Goal: Information Seeking & Learning: Learn about a topic

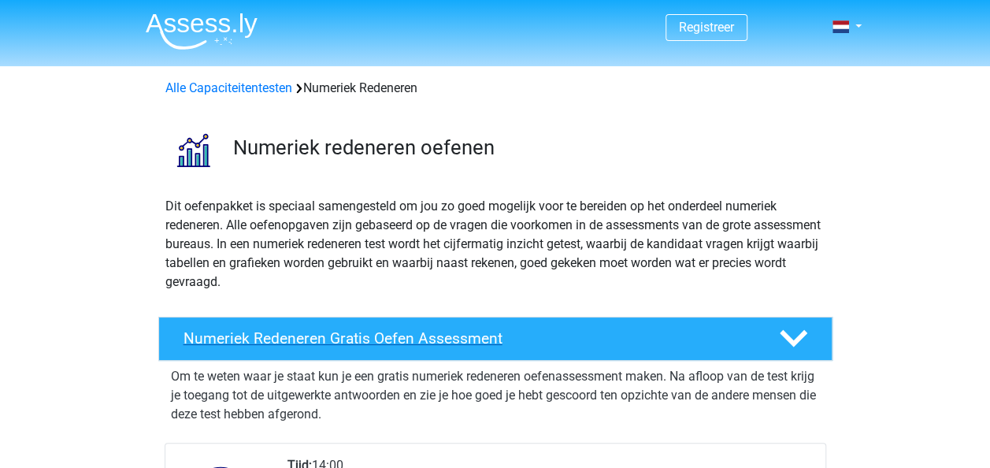
click at [311, 333] on h4 "Numeriek Redeneren Gratis Oefen Assessment" at bounding box center [469, 338] width 570 height 18
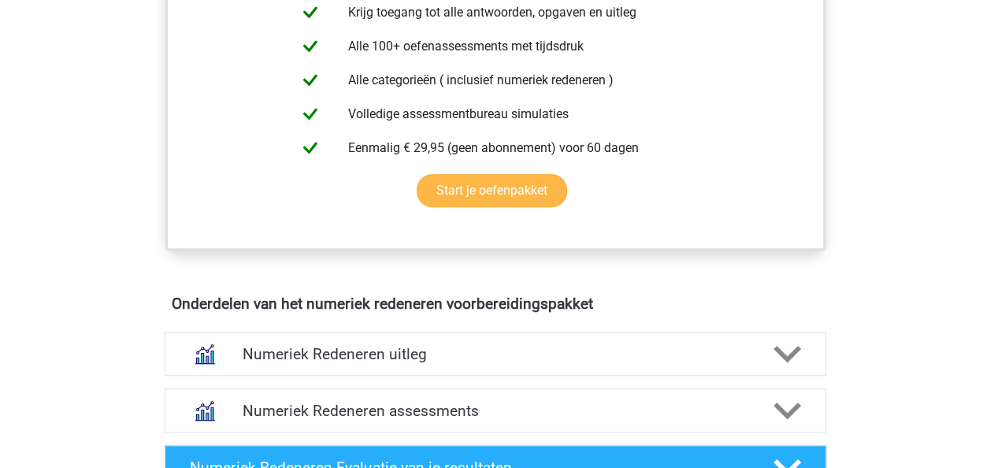
scroll to position [551, 0]
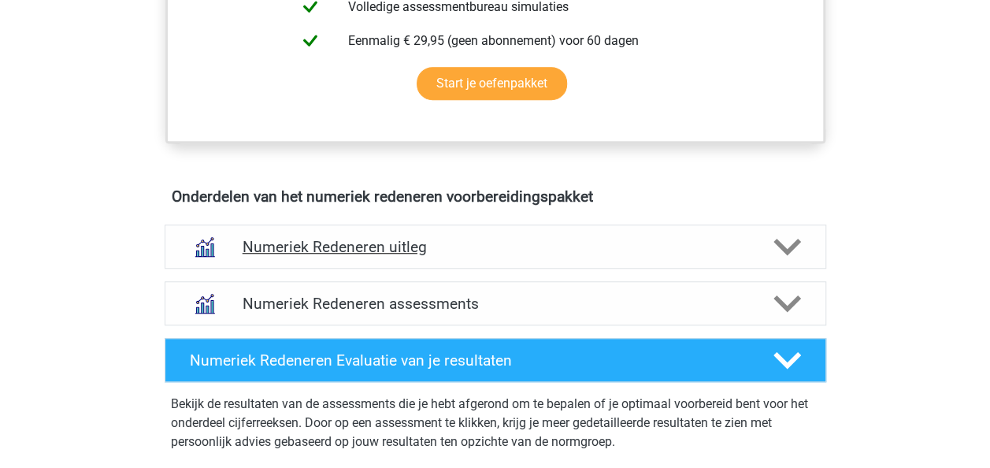
click at [350, 246] on h4 "Numeriek Redeneren uitleg" at bounding box center [496, 247] width 506 height 18
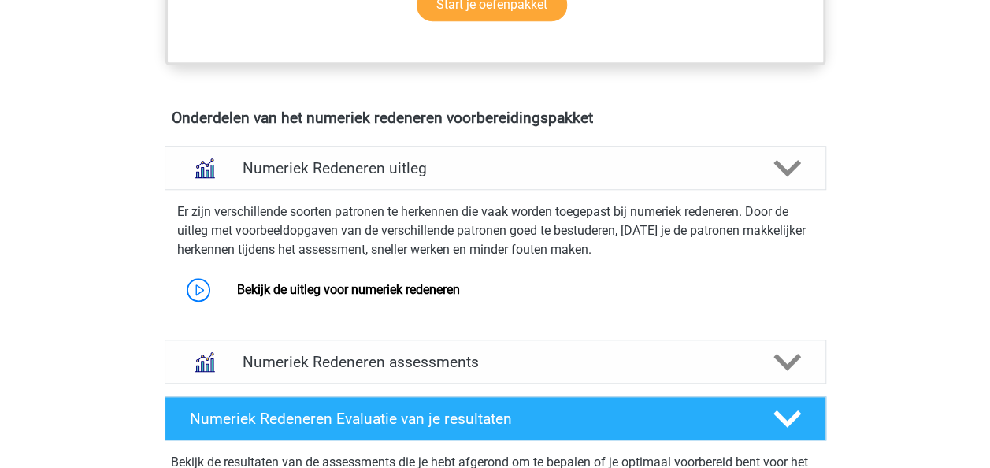
scroll to position [709, 0]
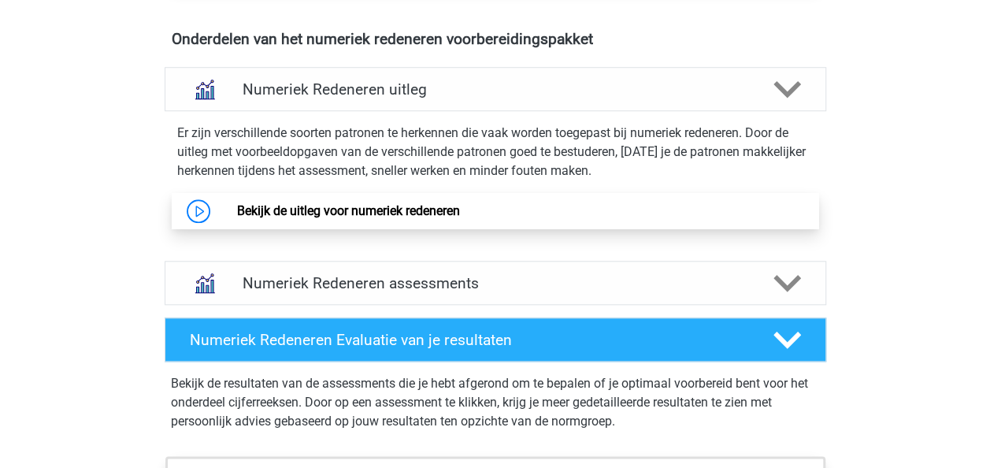
click at [285, 206] on link "Bekijk de uitleg voor numeriek redeneren" at bounding box center [348, 210] width 223 height 15
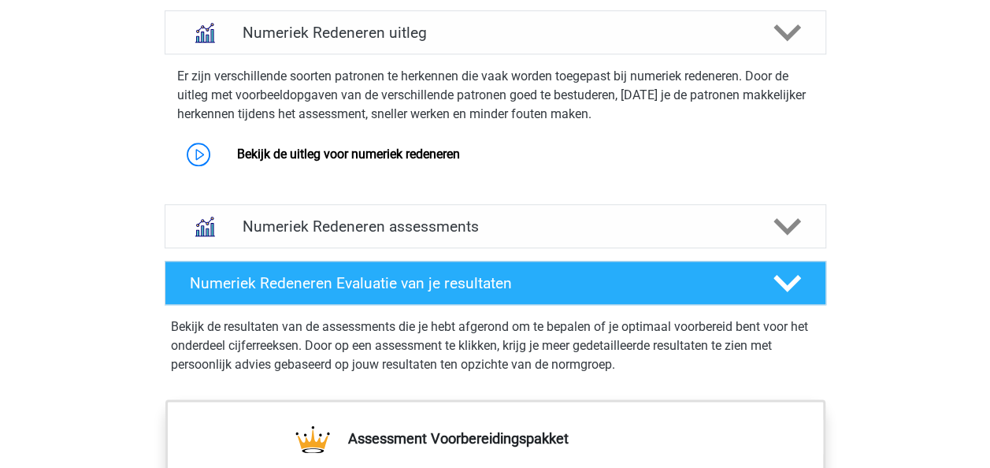
scroll to position [788, 0]
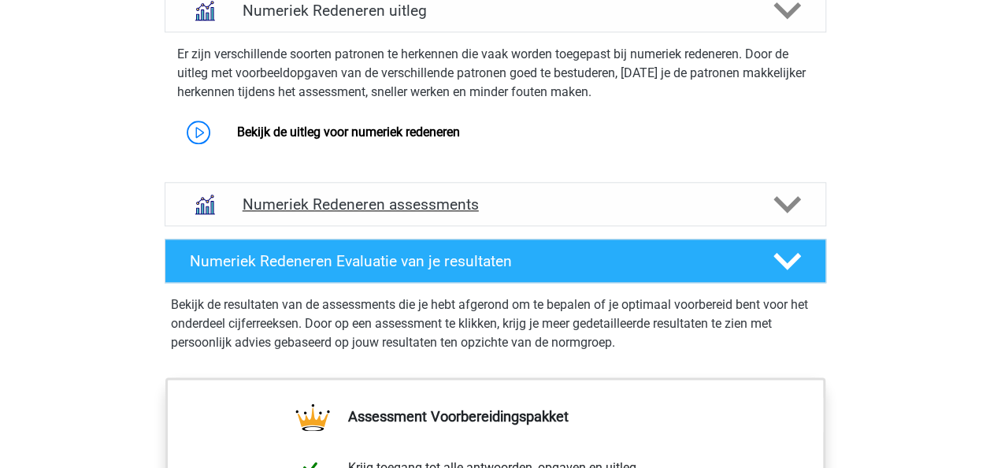
click at [334, 202] on h4 "Numeriek Redeneren assessments" at bounding box center [496, 204] width 506 height 18
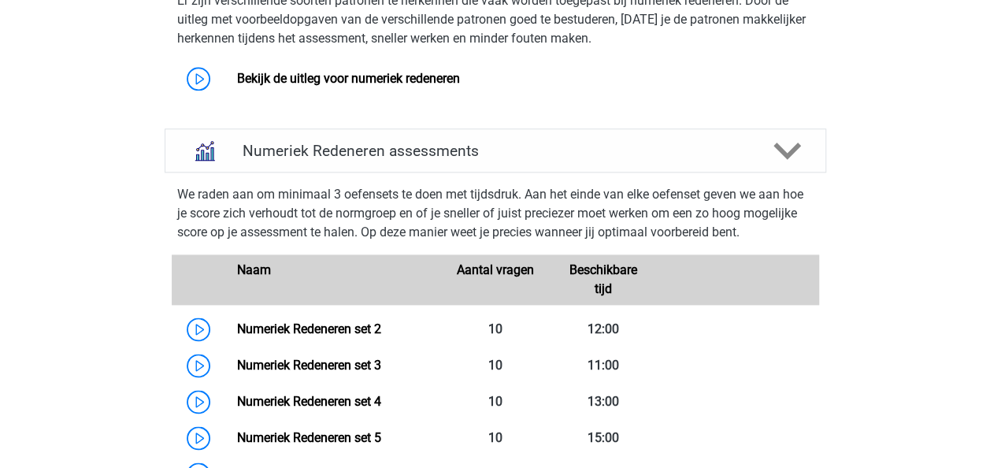
scroll to position [867, 0]
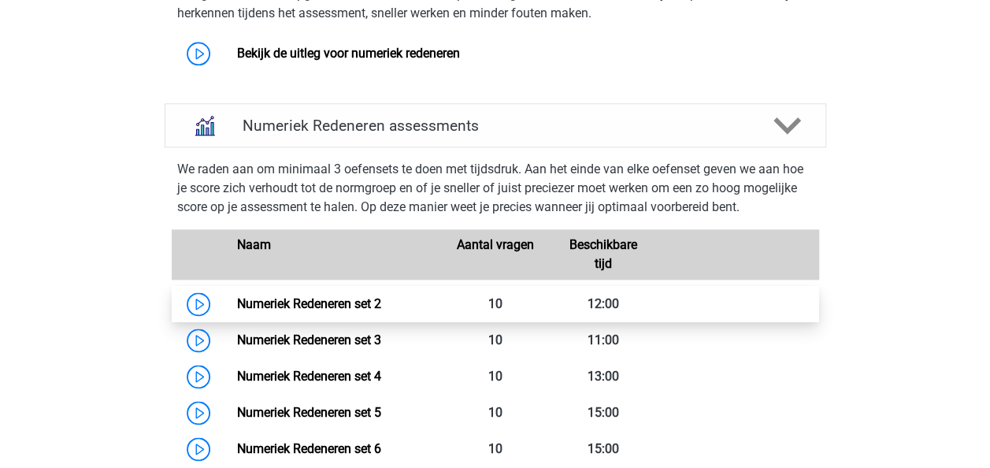
click at [277, 301] on link "Numeriek Redeneren set 2" at bounding box center [309, 303] width 144 height 15
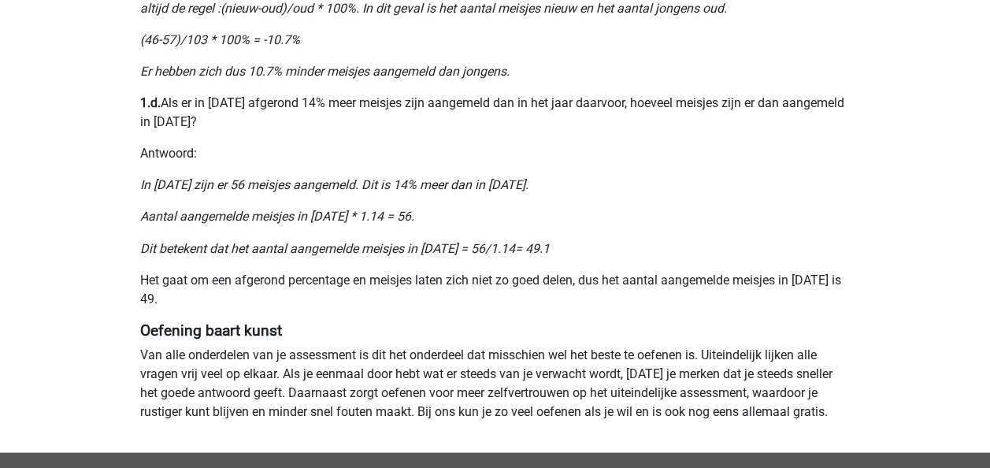
scroll to position [1182, 0]
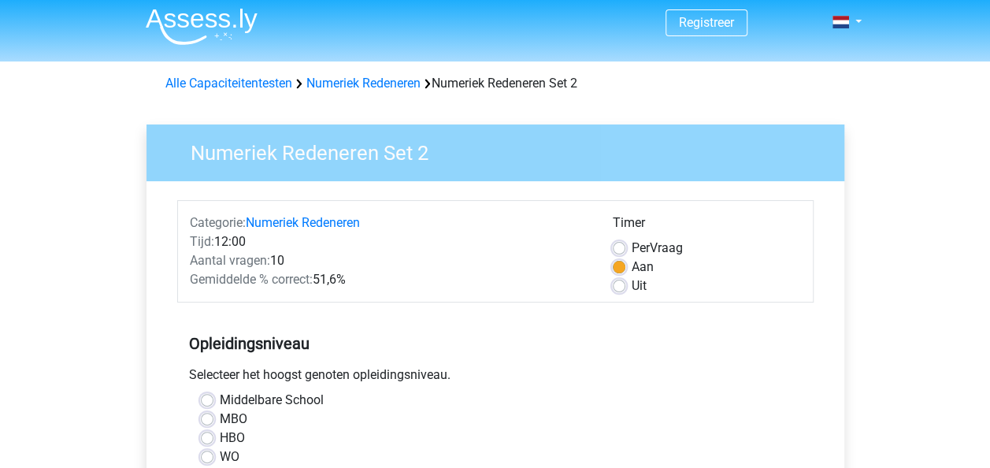
scroll to position [79, 0]
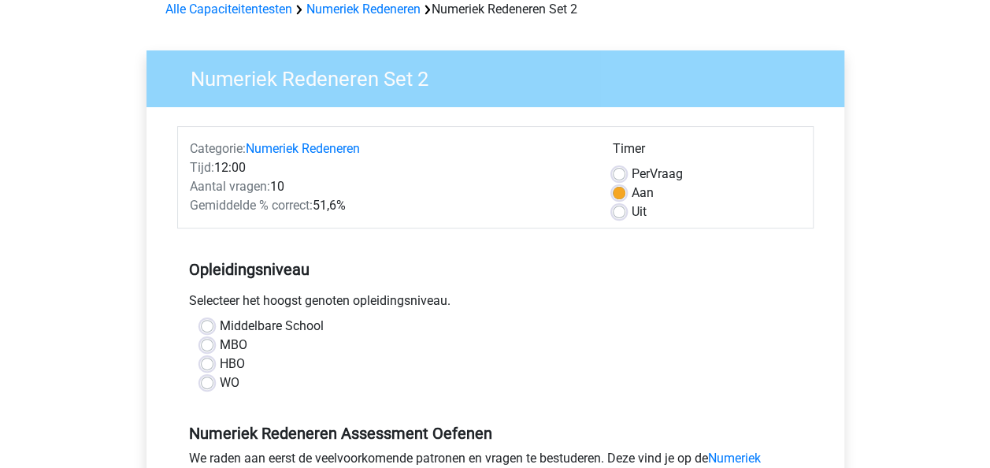
click at [220, 359] on label "HBO" at bounding box center [232, 364] width 25 height 19
click at [203, 359] on input "HBO" at bounding box center [207, 363] width 13 height 16
radio input "true"
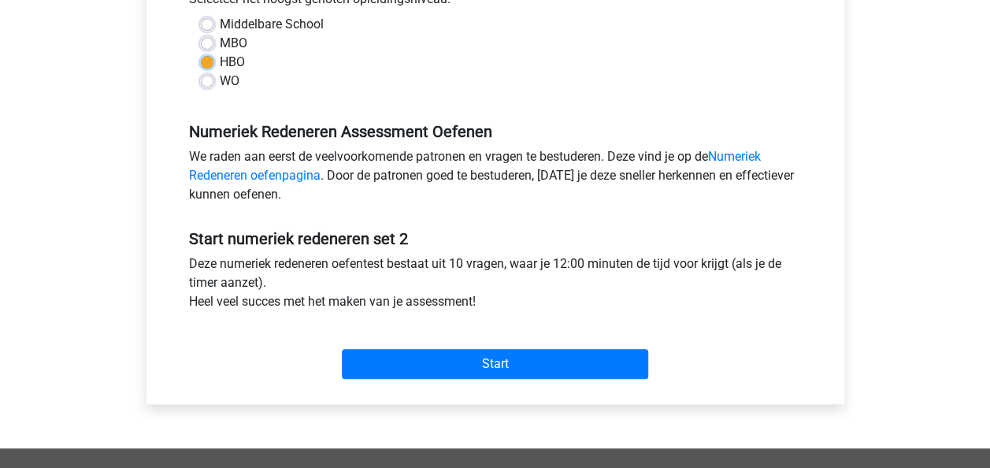
scroll to position [394, 0]
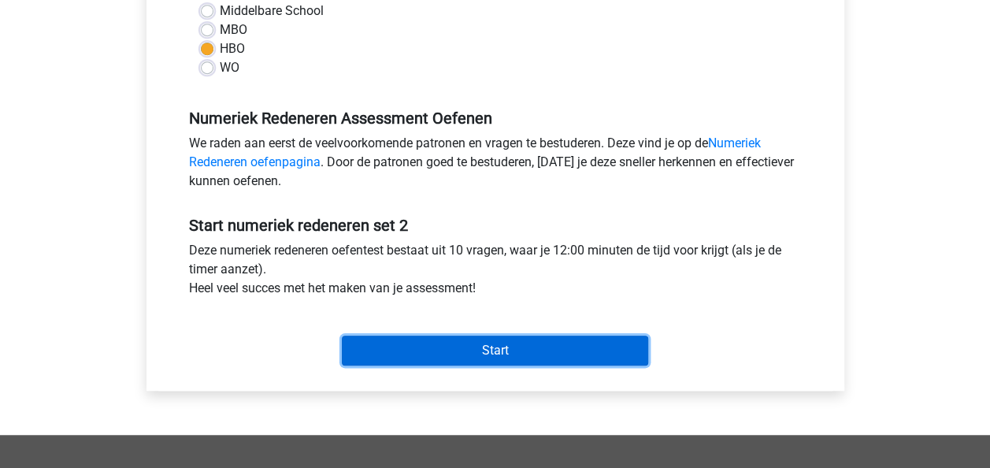
click at [434, 347] on input "Start" at bounding box center [495, 351] width 306 height 30
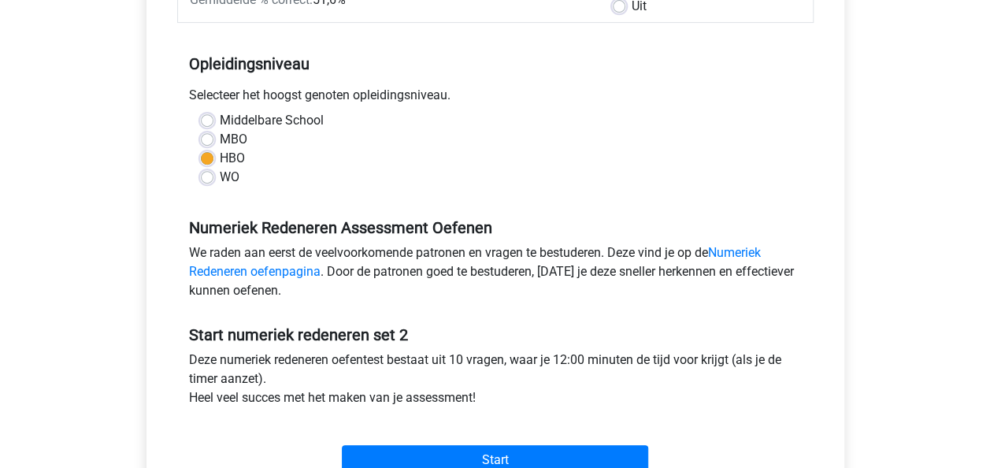
scroll to position [315, 0]
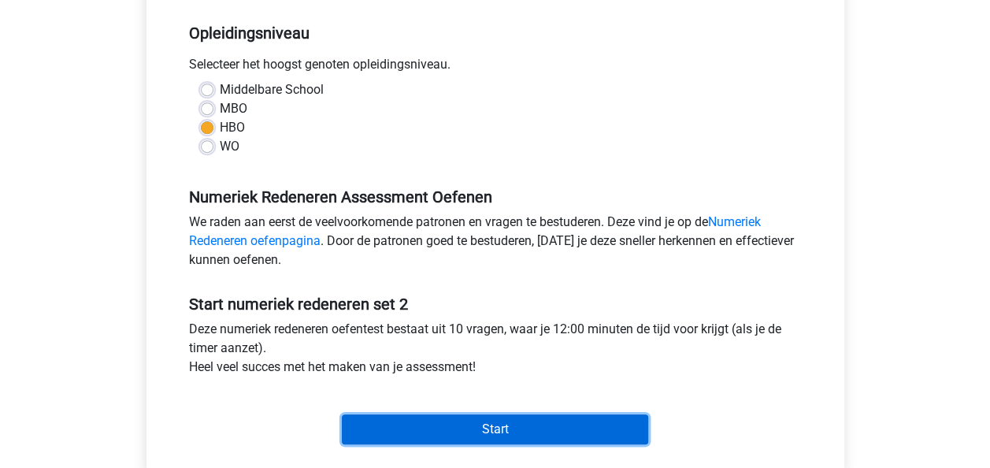
click at [499, 425] on input "Start" at bounding box center [495, 429] width 306 height 30
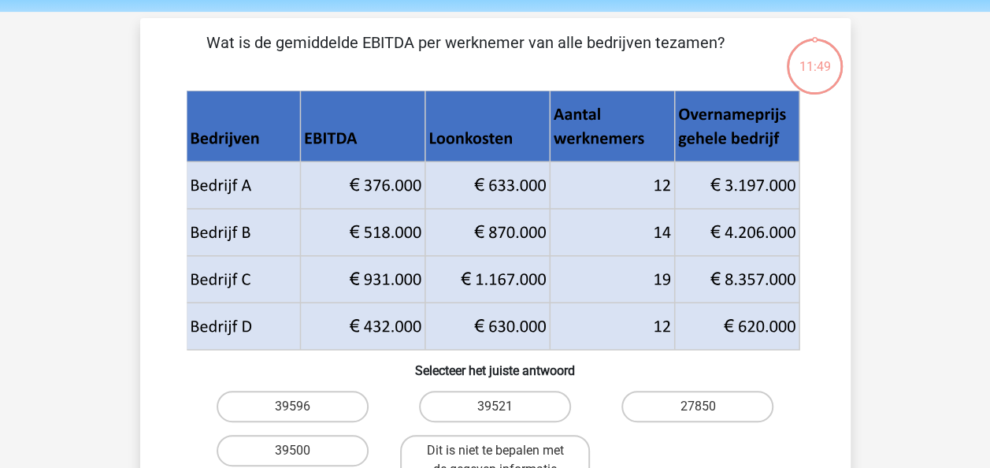
scroll to position [79, 0]
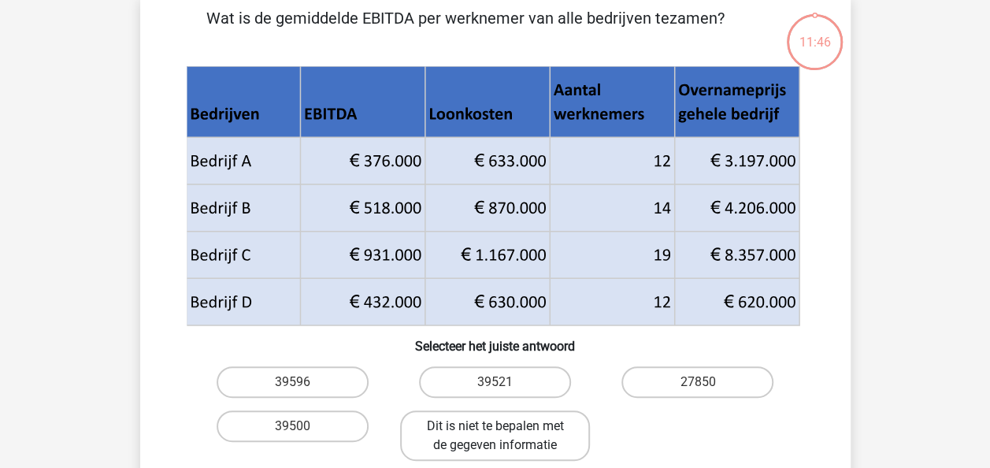
click at [483, 434] on label "Dit is niet te bepalen met de gegeven informatie" at bounding box center [495, 435] width 190 height 50
click at [495, 434] on input "Dit is niet te bepalen met de gegeven informatie" at bounding box center [500, 431] width 10 height 10
radio input "true"
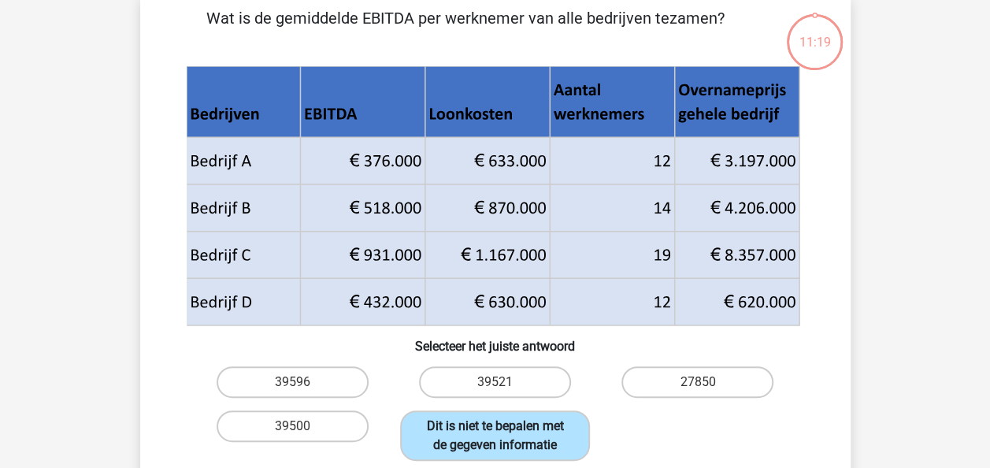
click at [529, 430] on label "Dit is niet te bepalen met de gegeven informatie" at bounding box center [495, 435] width 190 height 50
click at [505, 430] on input "Dit is niet te bepalen met de gegeven informatie" at bounding box center [500, 431] width 10 height 10
click at [152, 370] on div "Wat is de gemiddelde EBITDA per werknemer van alle bedrijven tezamen? Selecteer…" at bounding box center [496, 262] width 698 height 513
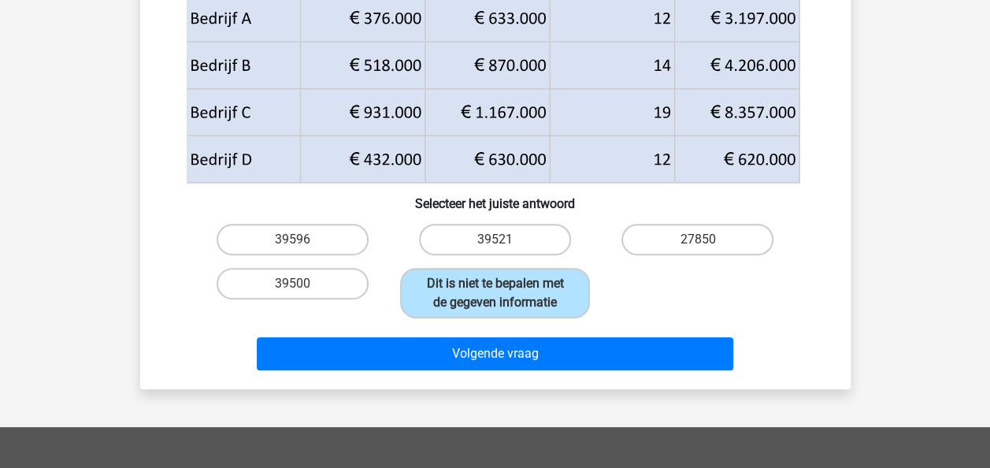
scroll to position [236, 0]
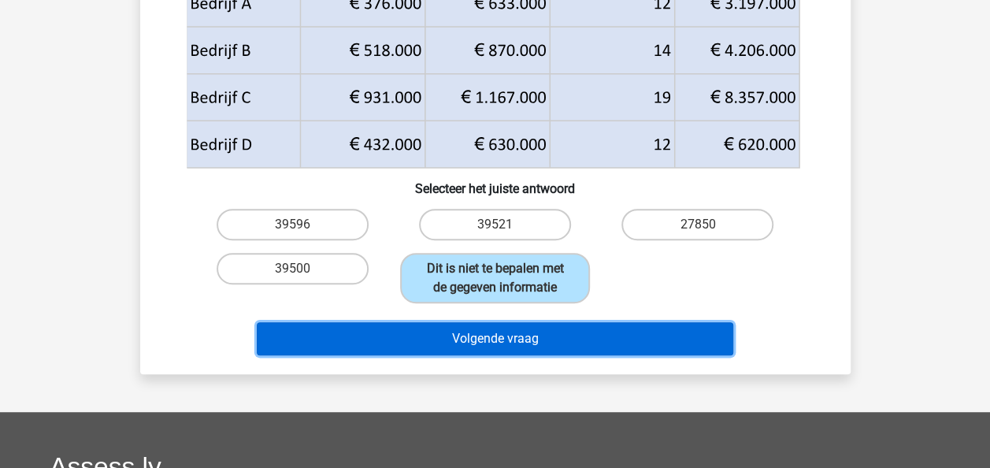
click at [477, 337] on button "Volgende vraag" at bounding box center [495, 338] width 477 height 33
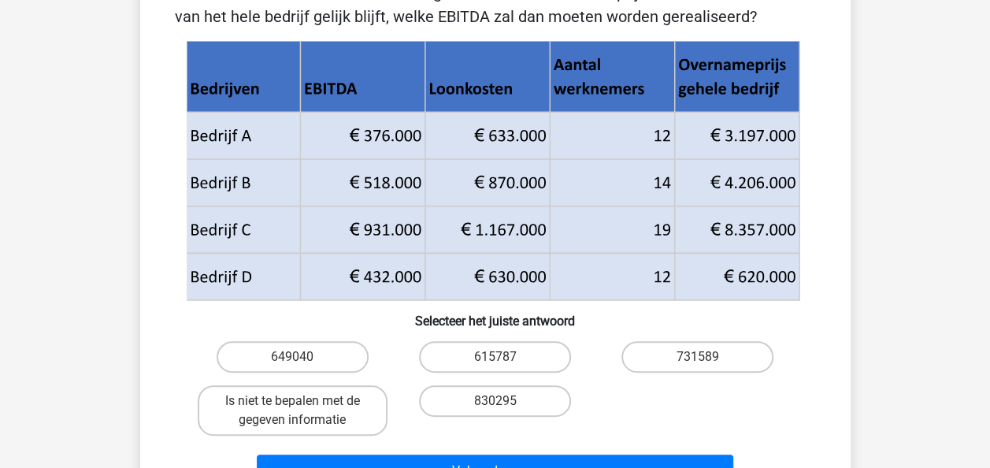
scroll to position [72, 0]
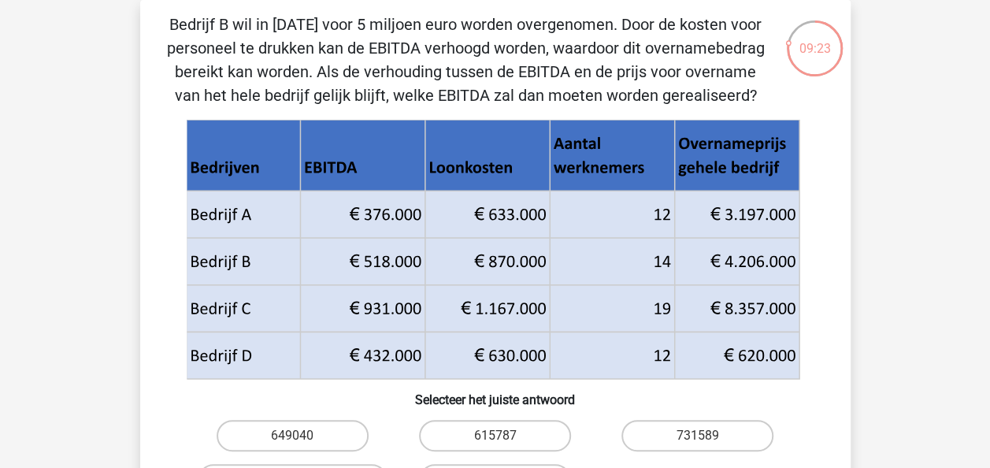
click at [314, 258] on icon at bounding box center [492, 238] width 613 height 94
drag, startPoint x: 714, startPoint y: 259, endPoint x: 728, endPoint y: 269, distance: 17.5
click at [789, 256] on g at bounding box center [494, 249] width 618 height 261
click at [717, 260] on icon at bounding box center [493, 250] width 604 height 227
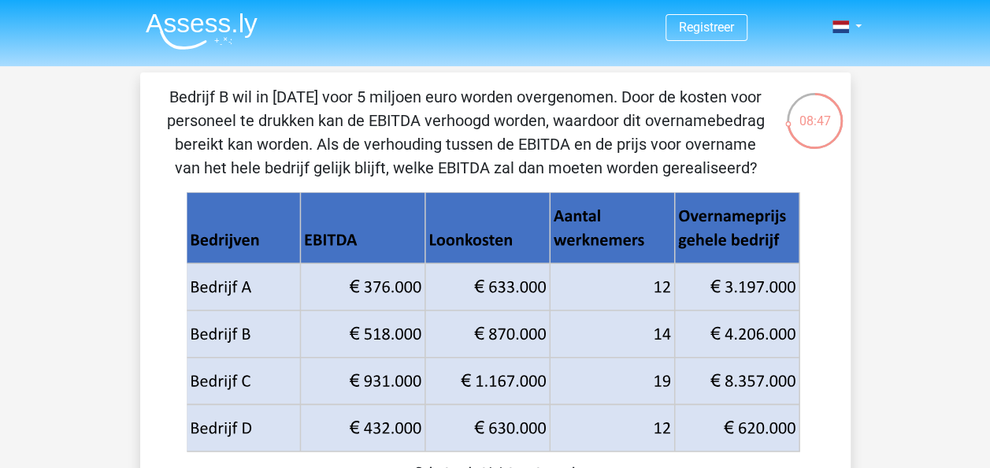
click at [751, 331] on icon at bounding box center [492, 310] width 613 height 94
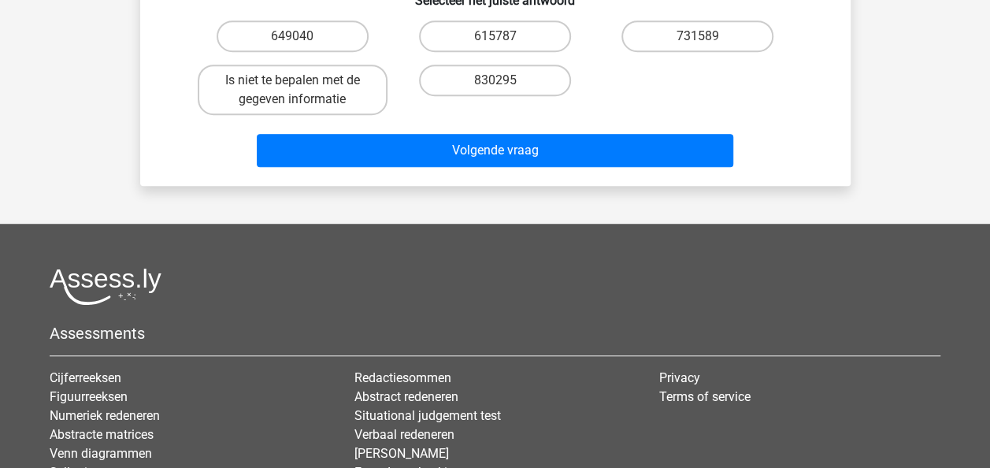
scroll to position [473, 0]
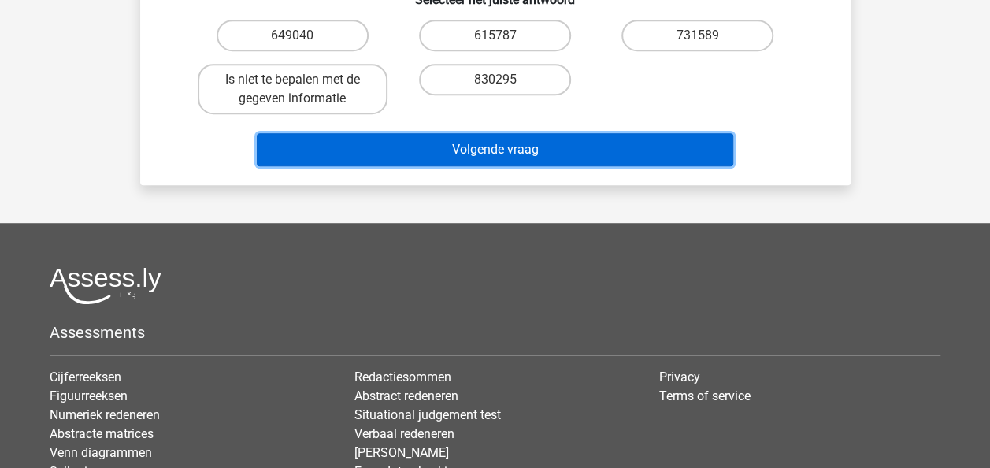
click at [446, 145] on button "Volgende vraag" at bounding box center [495, 149] width 477 height 33
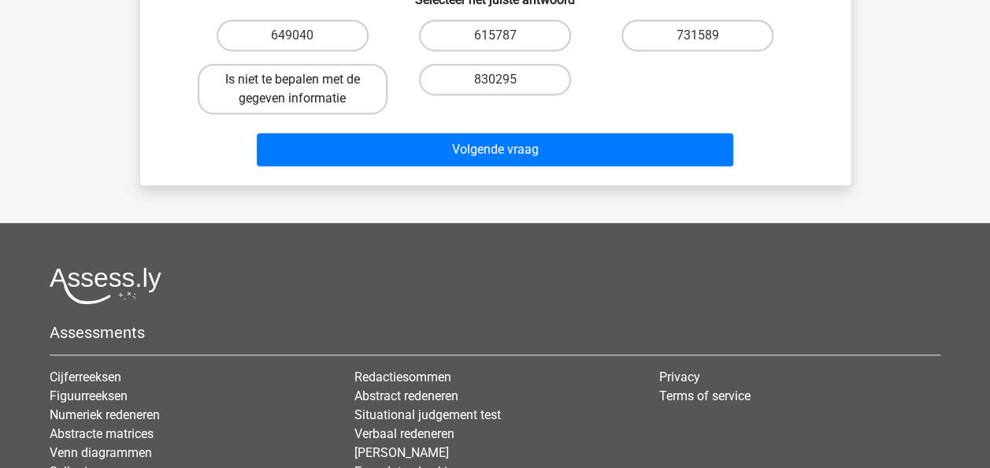
click at [273, 97] on label "Is niet te bepalen met de gegeven informatie" at bounding box center [293, 89] width 190 height 50
click at [292, 90] on input "Is niet te bepalen met de gegeven informatie" at bounding box center [297, 85] width 10 height 10
radio input "true"
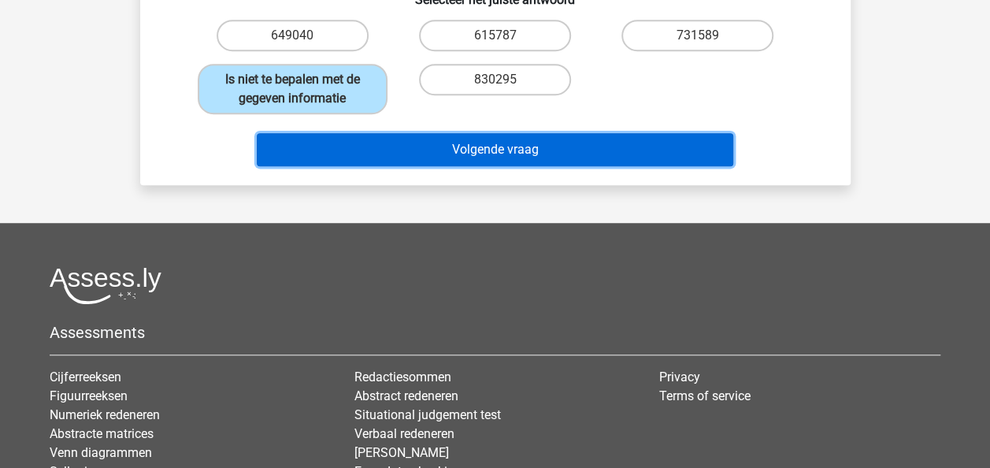
click at [479, 148] on button "Volgende vraag" at bounding box center [495, 149] width 477 height 33
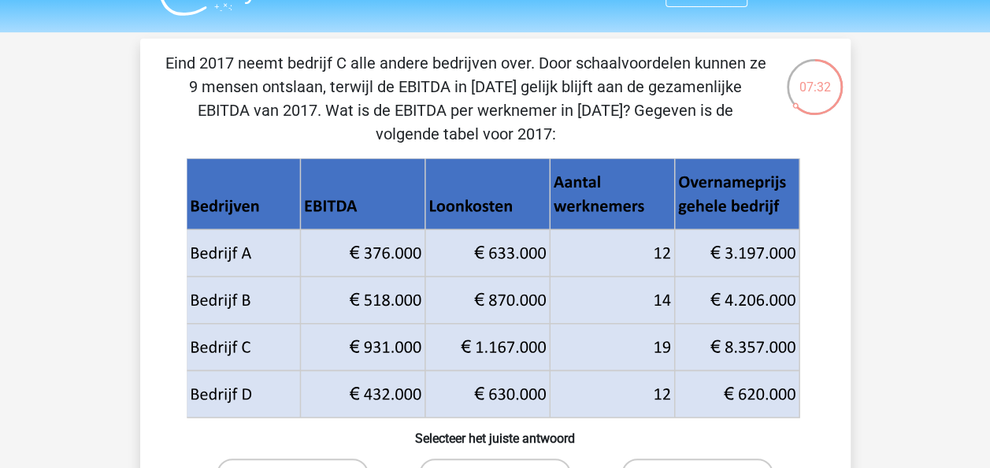
scroll to position [0, 0]
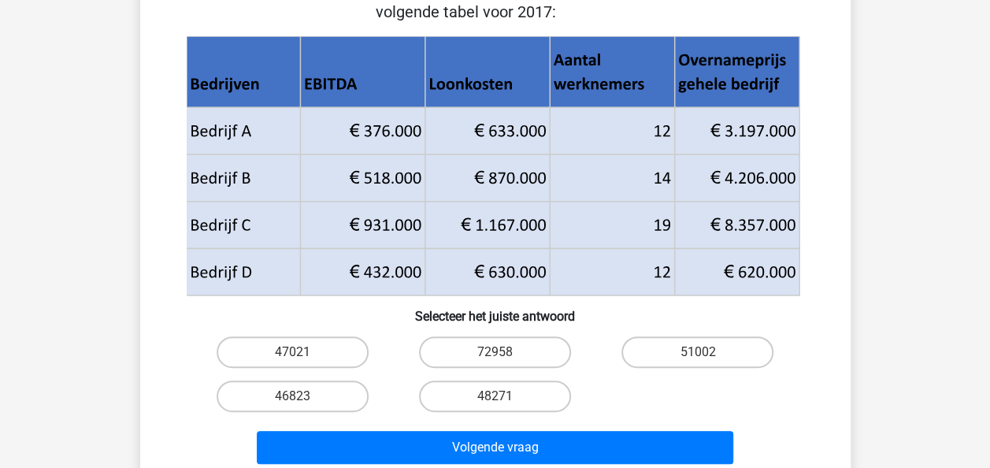
scroll to position [158, 0]
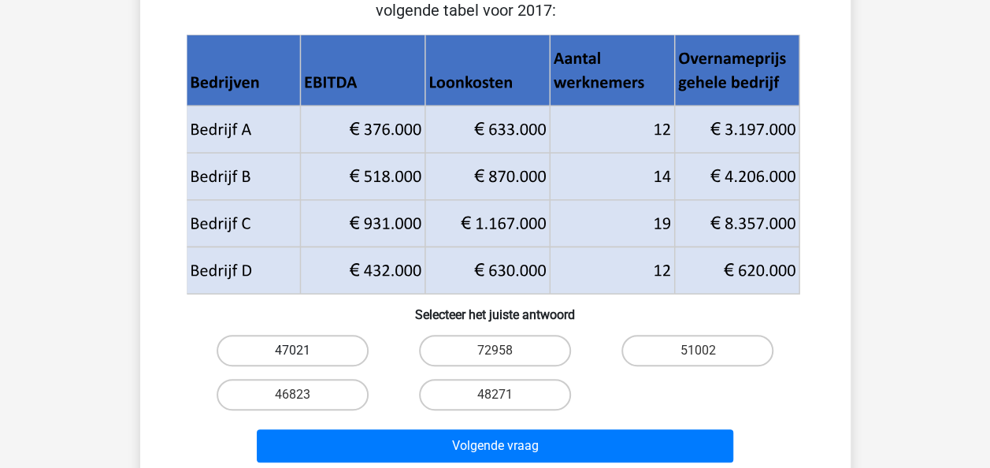
click at [291, 347] on label "47021" at bounding box center [293, 351] width 152 height 32
click at [292, 351] on input "47021" at bounding box center [297, 356] width 10 height 10
radio input "true"
click at [431, 425] on div "Volgende vraag" at bounding box center [495, 443] width 660 height 52
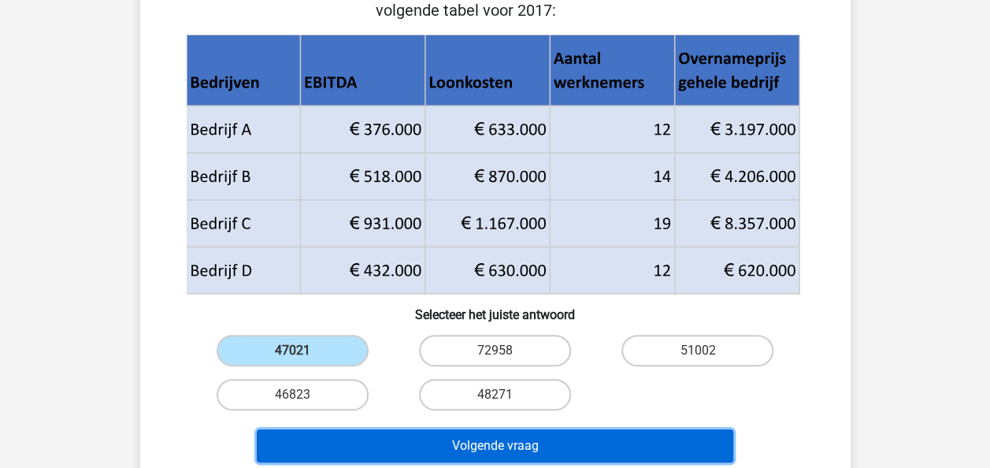
click at [439, 444] on button "Volgende vraag" at bounding box center [495, 445] width 477 height 33
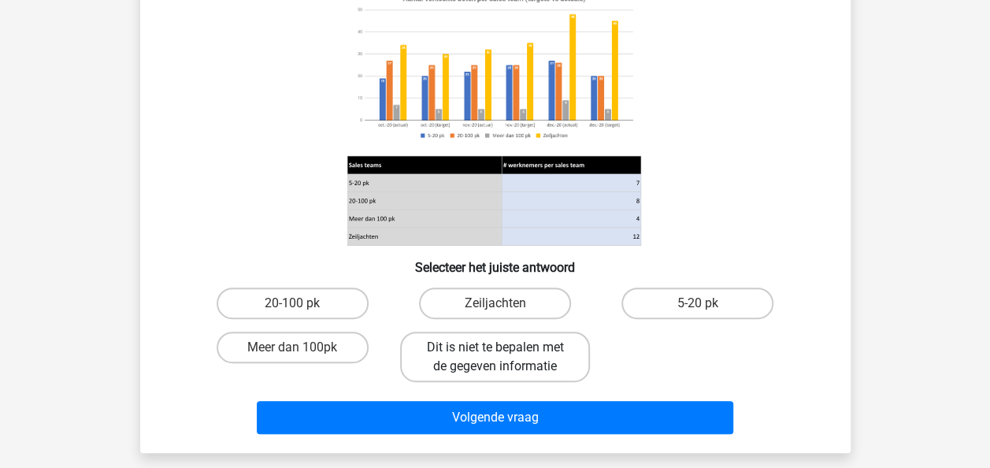
click at [456, 355] on label "Dit is niet te bepalen met de gegeven informatie" at bounding box center [495, 357] width 190 height 50
click at [495, 355] on input "Dit is niet te bepalen met de gegeven informatie" at bounding box center [500, 352] width 10 height 10
radio input "true"
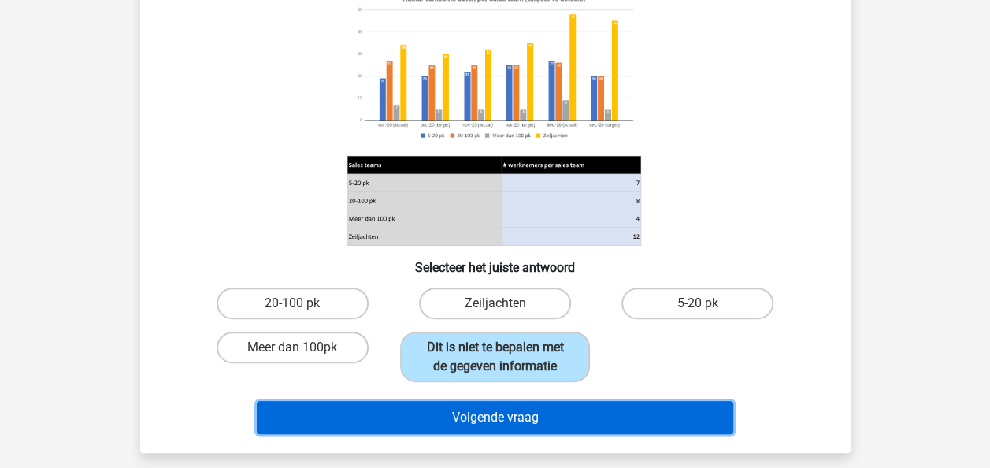
click at [497, 408] on button "Volgende vraag" at bounding box center [495, 417] width 477 height 33
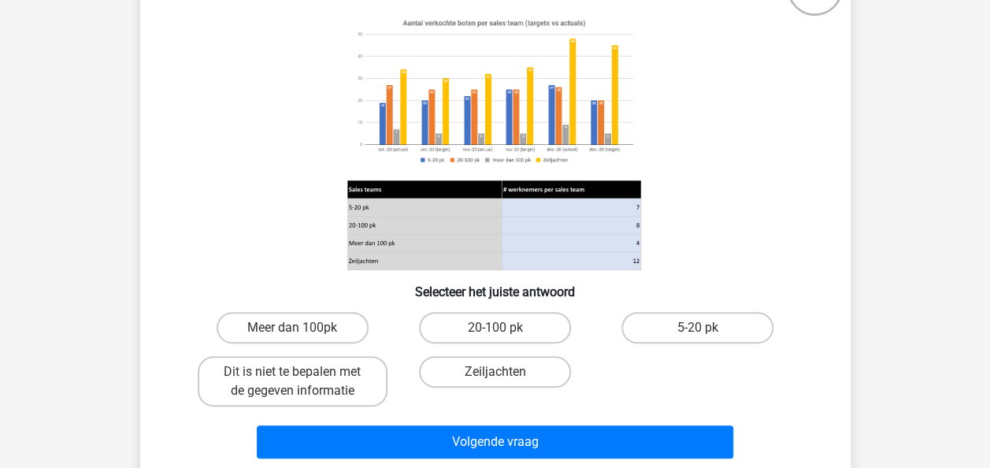
scroll to position [230, 0]
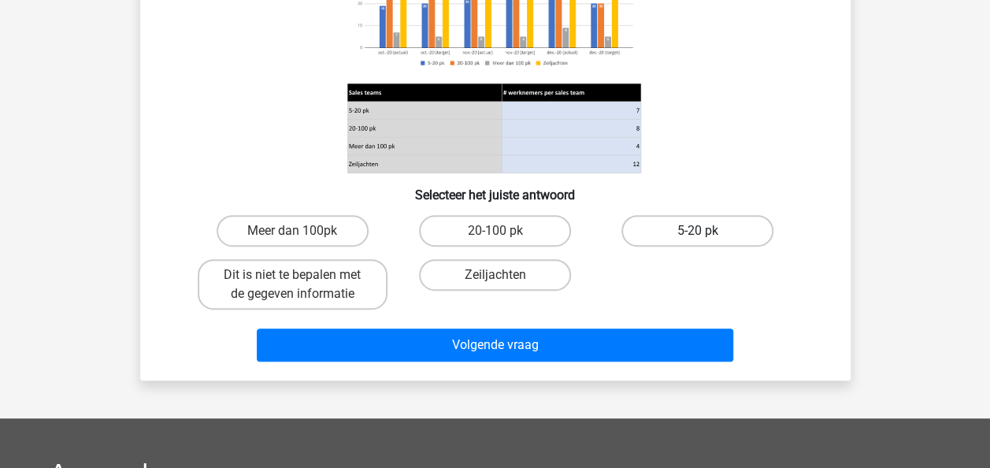
click at [687, 225] on label "5-20 pk" at bounding box center [698, 231] width 152 height 32
click at [698, 231] on input "5-20 pk" at bounding box center [703, 236] width 10 height 10
radio input "true"
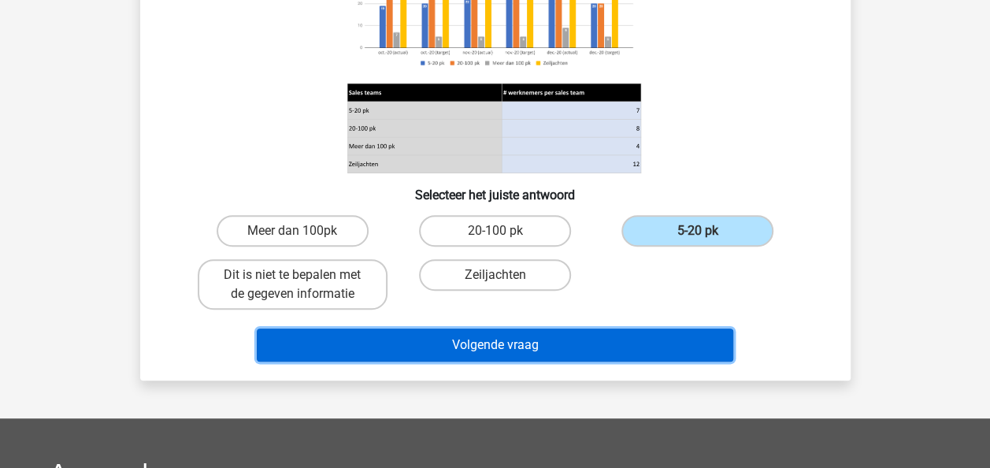
click at [496, 345] on button "Volgende vraag" at bounding box center [495, 345] width 477 height 33
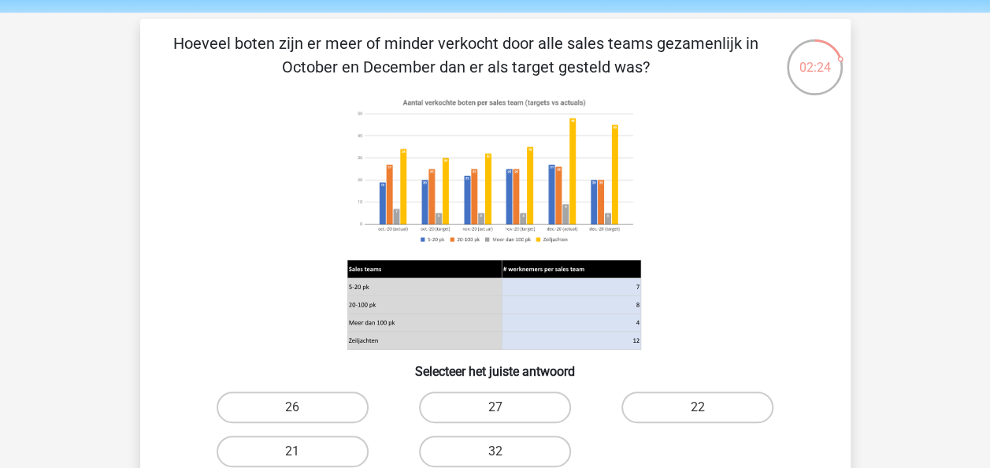
scroll to position [79, 0]
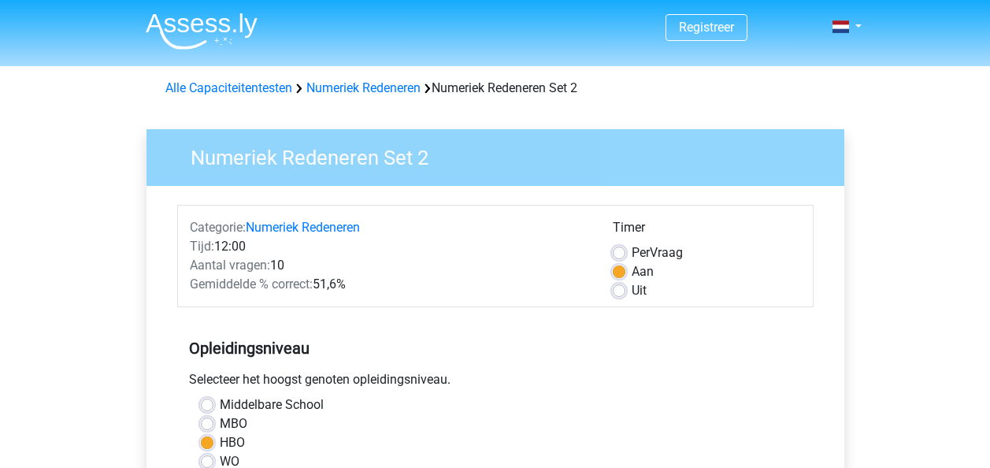
scroll to position [315, 0]
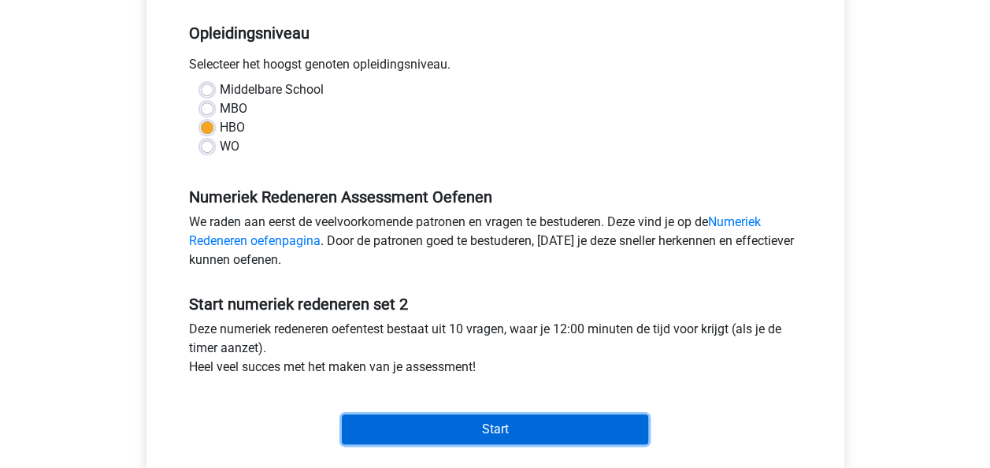
click at [460, 419] on input "Start" at bounding box center [495, 429] width 306 height 30
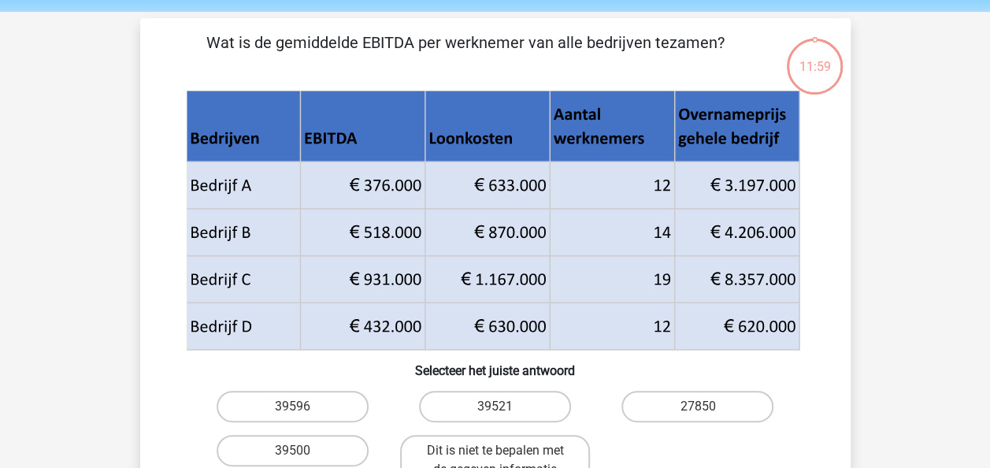
scroll to position [79, 0]
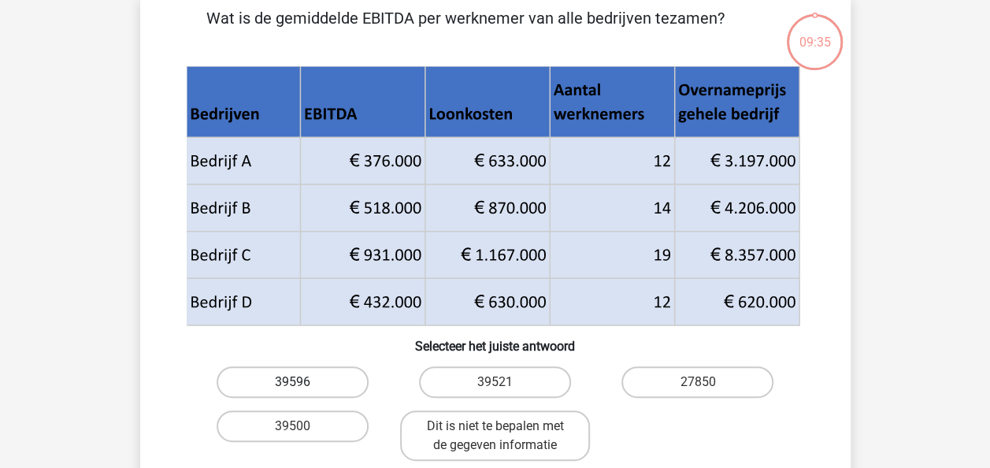
click at [280, 380] on label "39596" at bounding box center [293, 382] width 152 height 32
click at [292, 382] on input "39596" at bounding box center [297, 387] width 10 height 10
radio input "true"
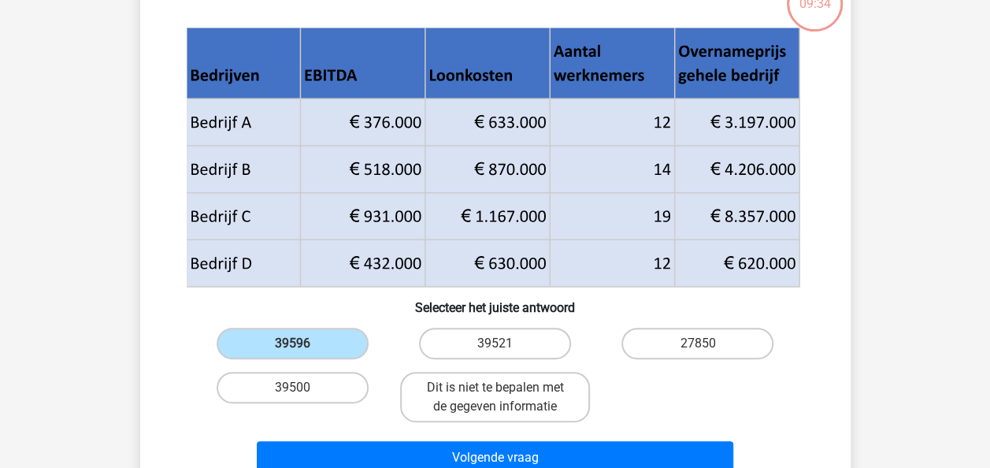
scroll to position [236, 0]
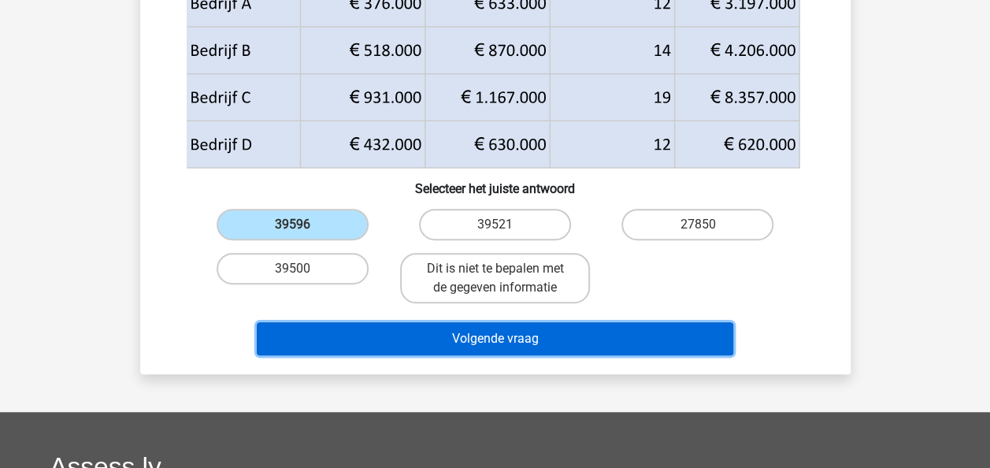
click at [488, 340] on button "Volgende vraag" at bounding box center [495, 338] width 477 height 33
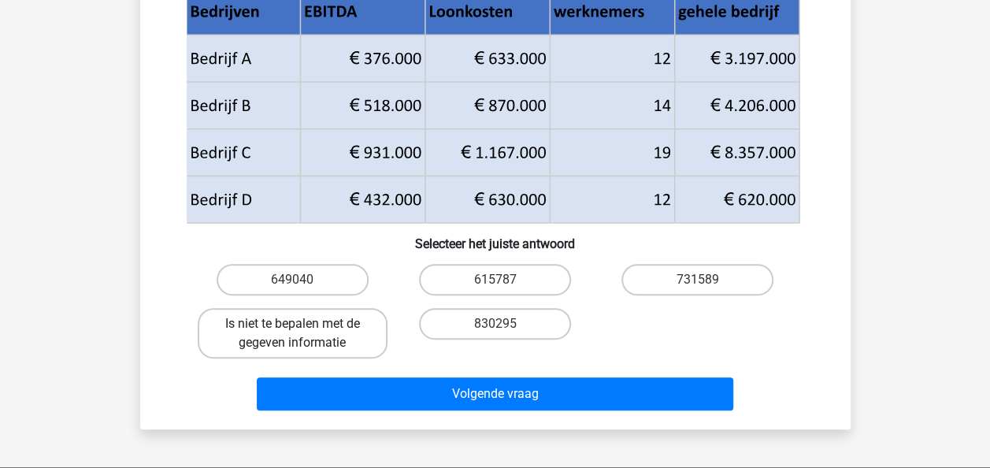
scroll to position [230, 0]
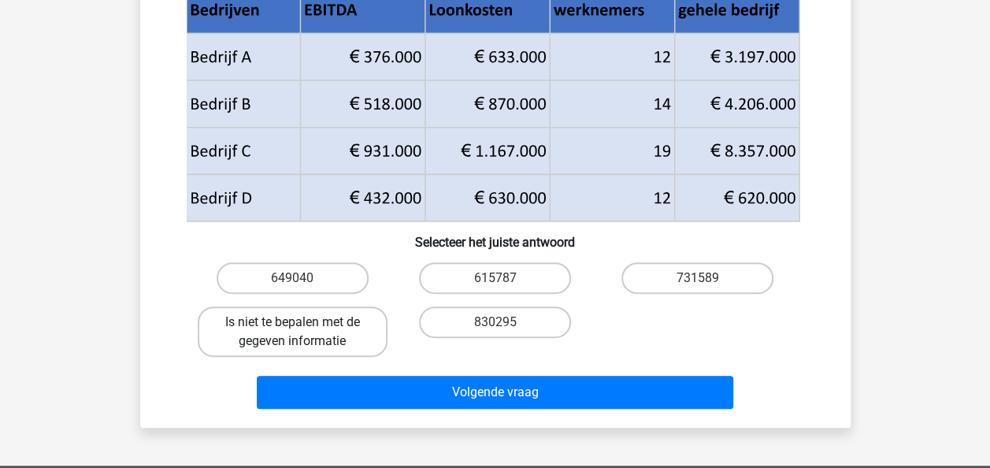
drag, startPoint x: 291, startPoint y: 343, endPoint x: 331, endPoint y: 353, distance: 40.5
click at [295, 343] on label "Is niet te bepalen met de gegeven informatie" at bounding box center [293, 331] width 190 height 50
click at [295, 332] on input "Is niet te bepalen met de gegeven informatie" at bounding box center [297, 327] width 10 height 10
radio input "true"
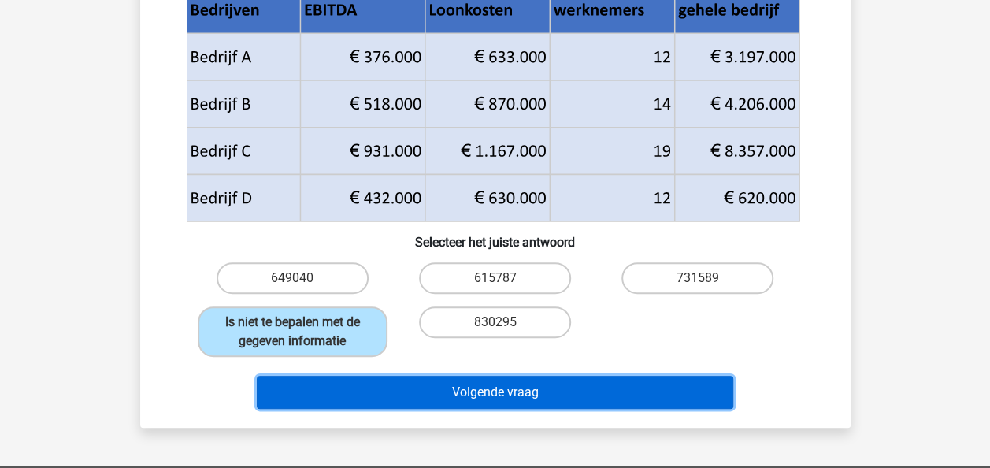
click at [525, 392] on button "Volgende vraag" at bounding box center [495, 392] width 477 height 33
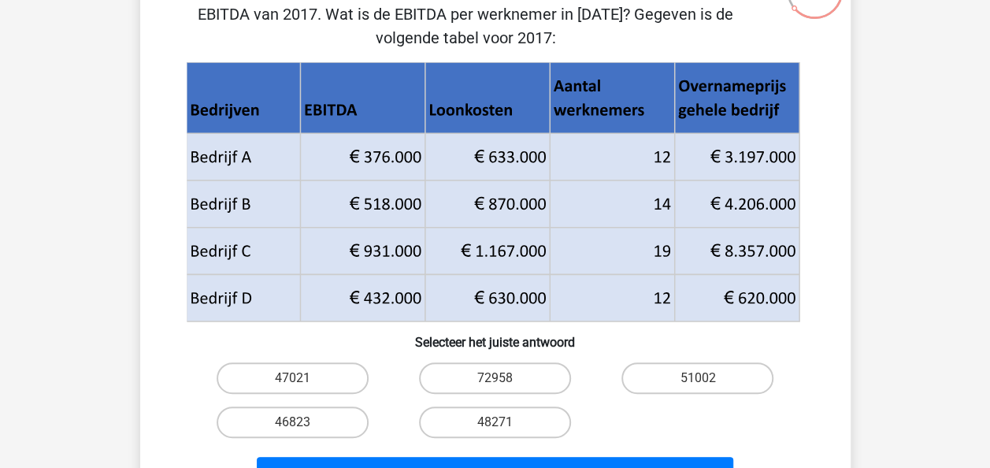
scroll to position [151, 0]
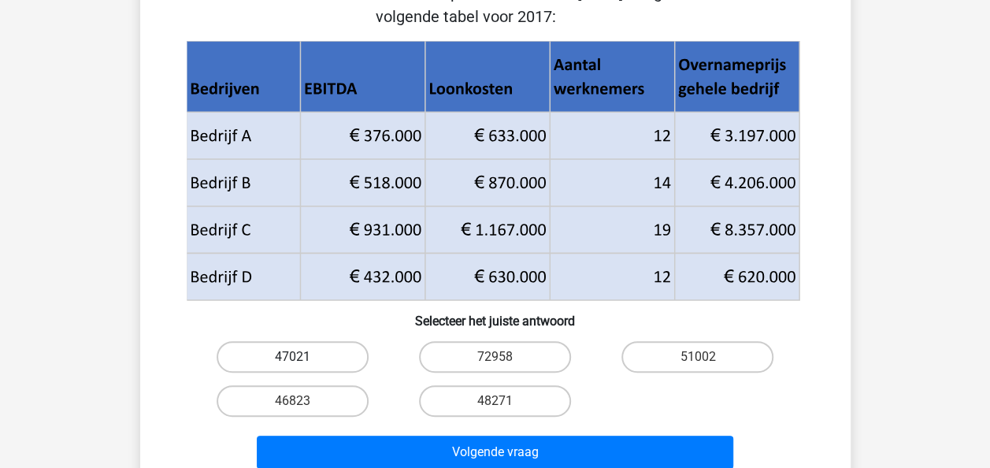
click at [257, 352] on label "47021" at bounding box center [293, 357] width 152 height 32
click at [292, 357] on input "47021" at bounding box center [297, 362] width 10 height 10
radio input "true"
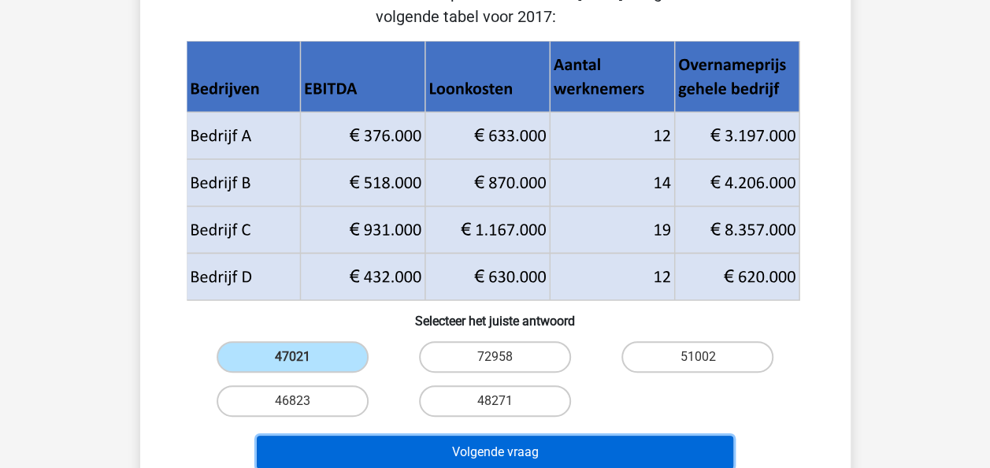
click at [464, 449] on button "Volgende vraag" at bounding box center [495, 452] width 477 height 33
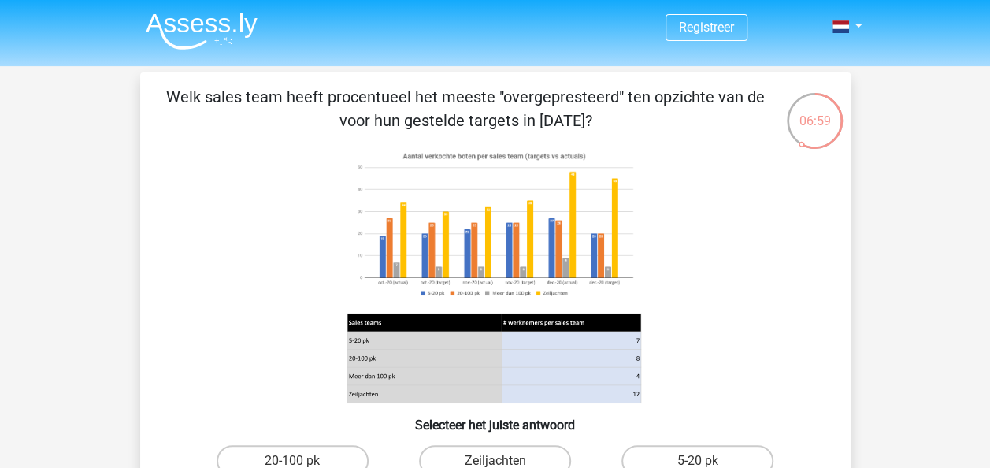
scroll to position [79, 0]
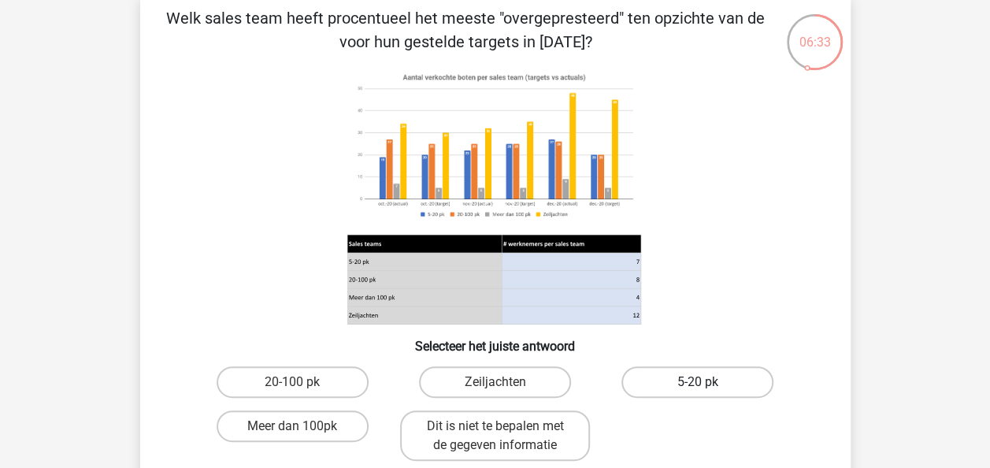
click at [668, 375] on label "5-20 pk" at bounding box center [698, 382] width 152 height 32
click at [698, 382] on input "5-20 pk" at bounding box center [703, 387] width 10 height 10
radio input "true"
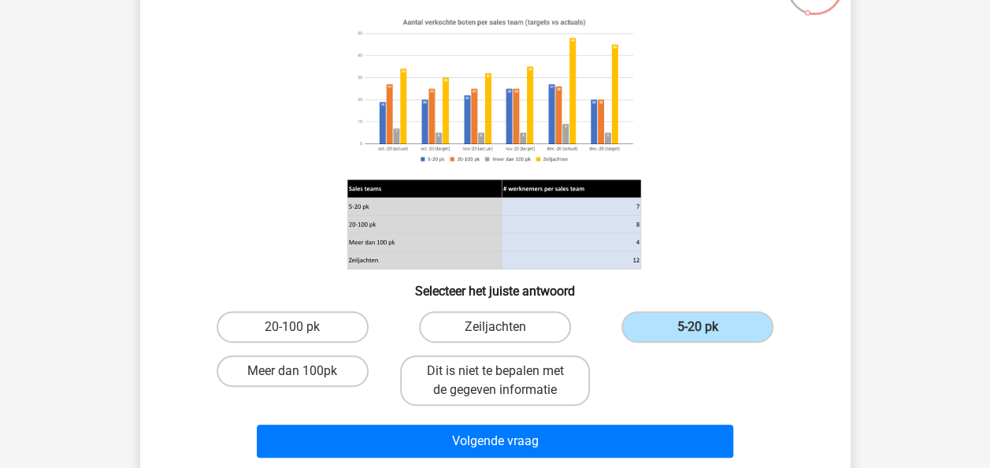
scroll to position [158, 0]
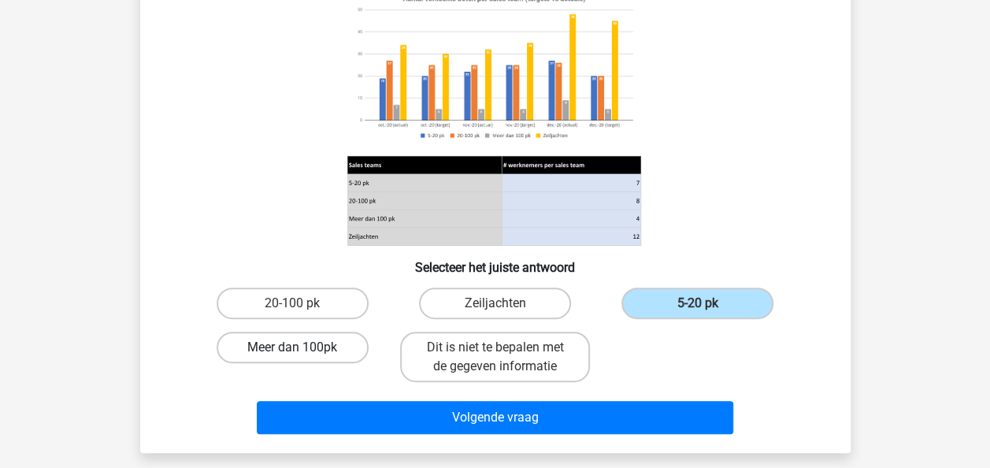
click at [301, 347] on label "Meer dan 100pk" at bounding box center [293, 348] width 152 height 32
click at [301, 347] on input "Meer dan 100pk" at bounding box center [297, 352] width 10 height 10
radio input "true"
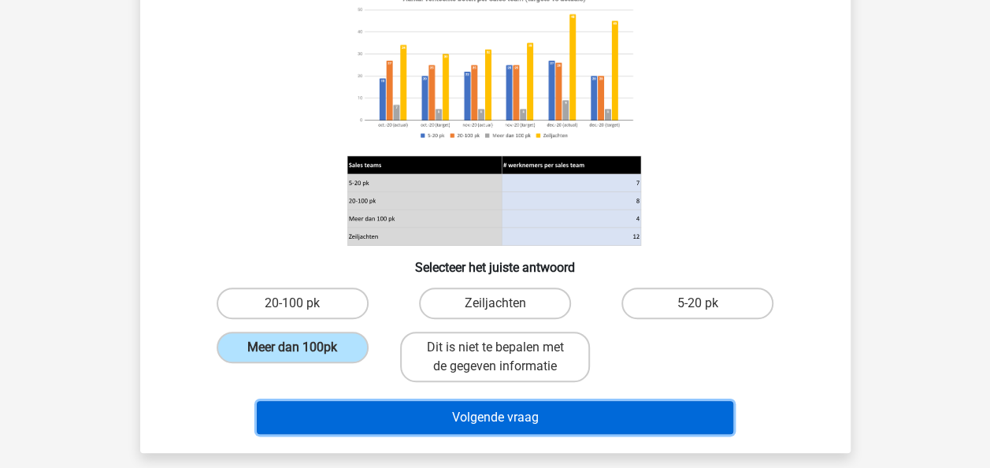
click at [440, 419] on button "Volgende vraag" at bounding box center [495, 417] width 477 height 33
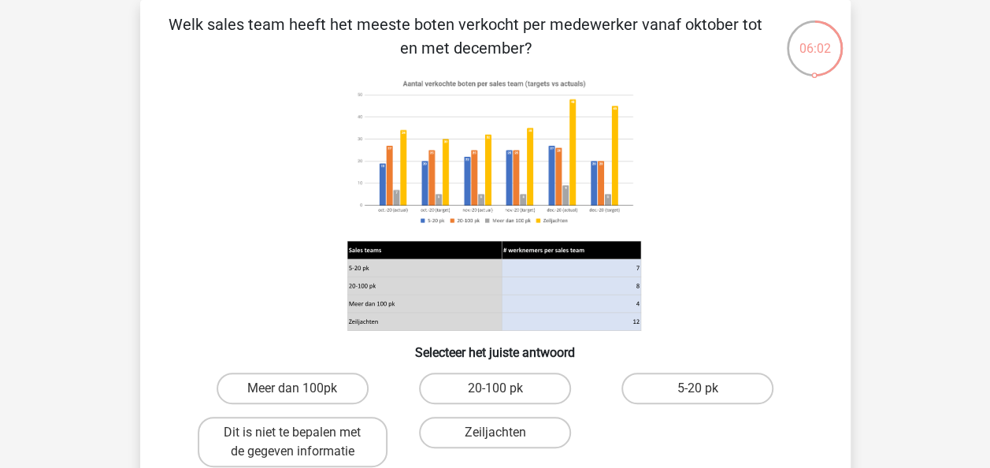
scroll to position [72, 0]
click at [491, 386] on label "20-100 pk" at bounding box center [495, 389] width 152 height 32
click at [495, 388] on input "20-100 pk" at bounding box center [500, 393] width 10 height 10
radio input "true"
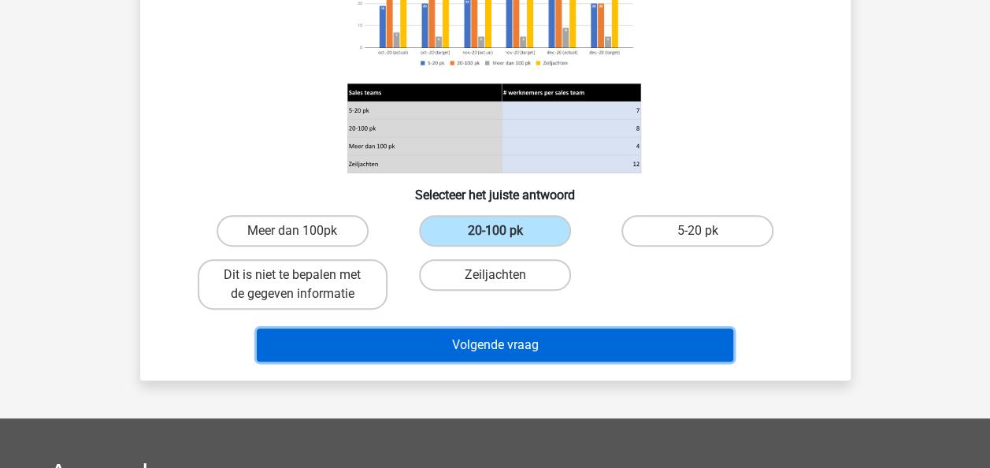
click at [459, 347] on button "Volgende vraag" at bounding box center [495, 345] width 477 height 33
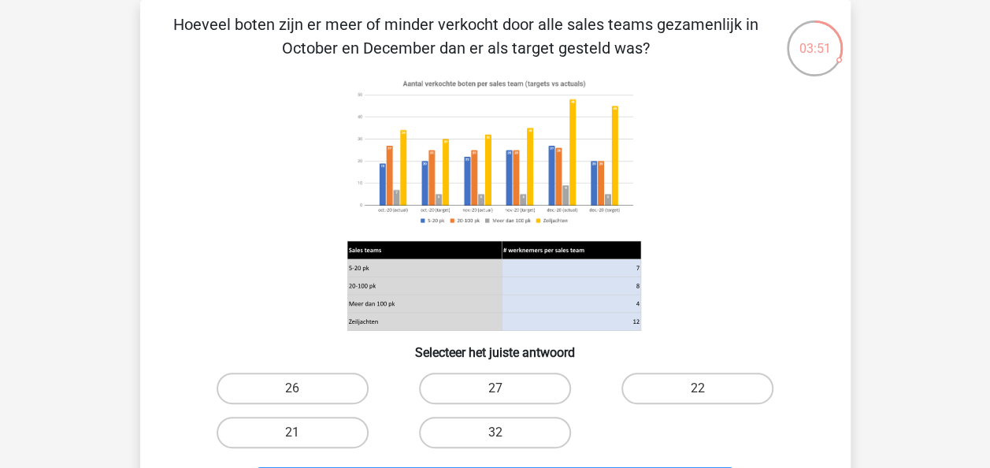
click at [483, 370] on div "27" at bounding box center [495, 388] width 202 height 44
click at [474, 394] on label "27" at bounding box center [495, 389] width 152 height 32
click at [495, 394] on input "27" at bounding box center [500, 393] width 10 height 10
radio input "true"
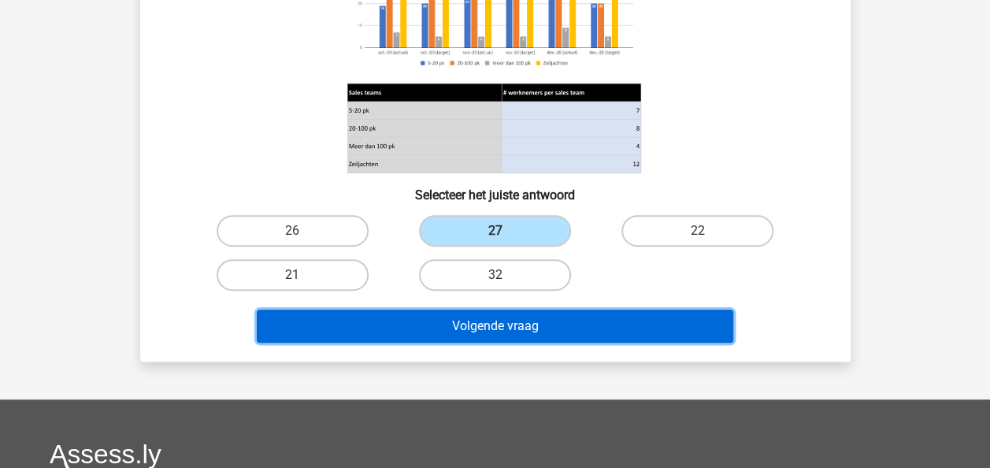
click at [481, 327] on button "Volgende vraag" at bounding box center [495, 326] width 477 height 33
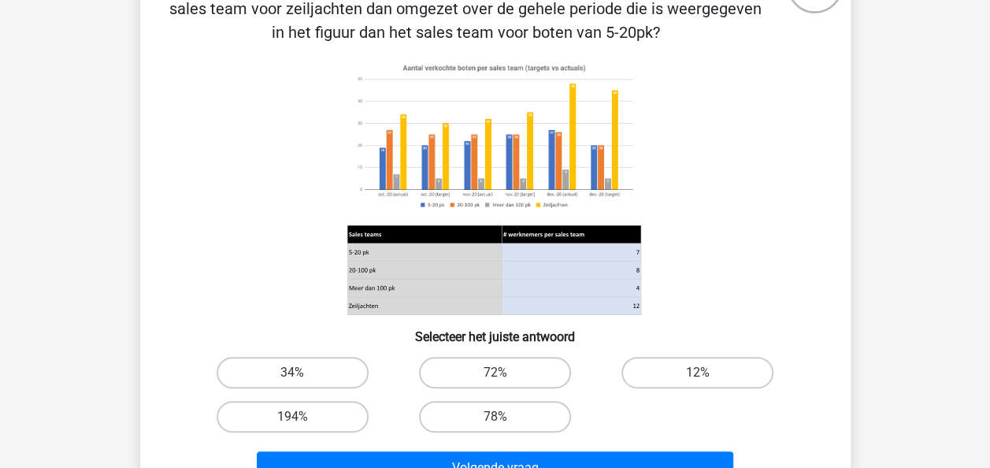
scroll to position [158, 0]
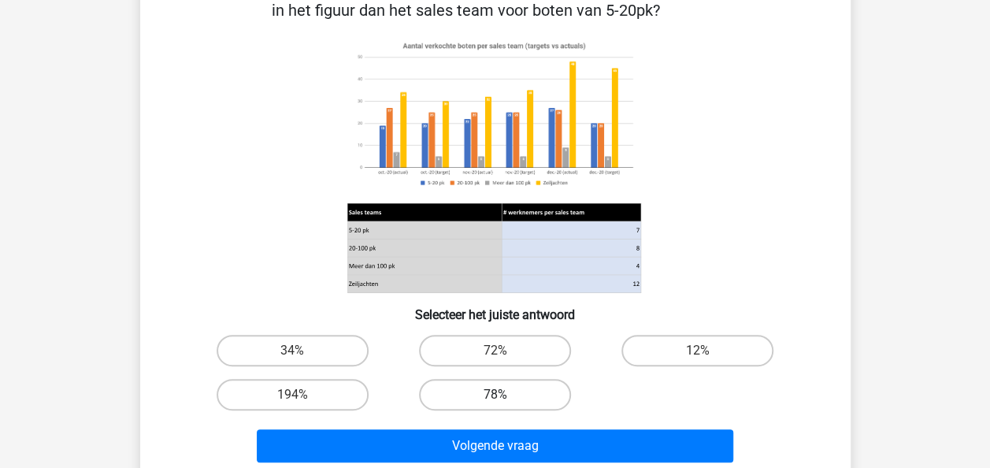
click at [479, 386] on label "78%" at bounding box center [495, 395] width 152 height 32
click at [495, 395] on input "78%" at bounding box center [500, 400] width 10 height 10
radio input "true"
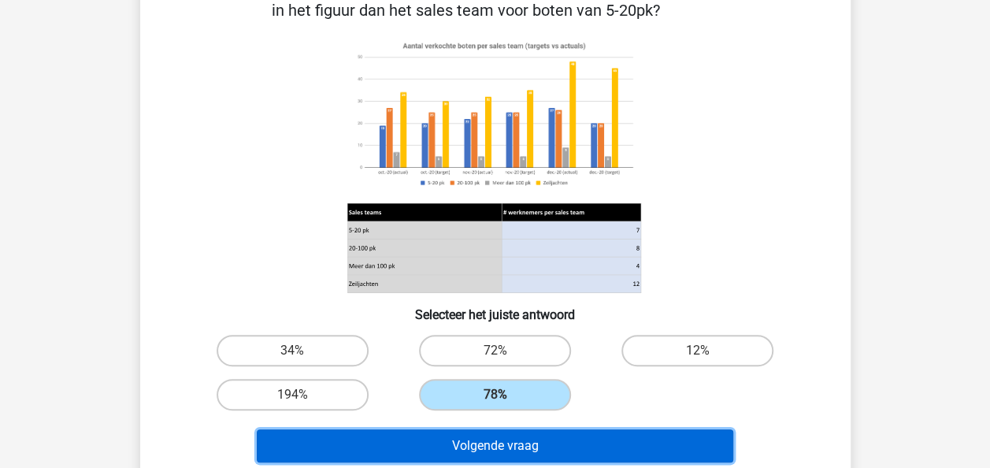
click at [487, 454] on button "Volgende vraag" at bounding box center [495, 445] width 477 height 33
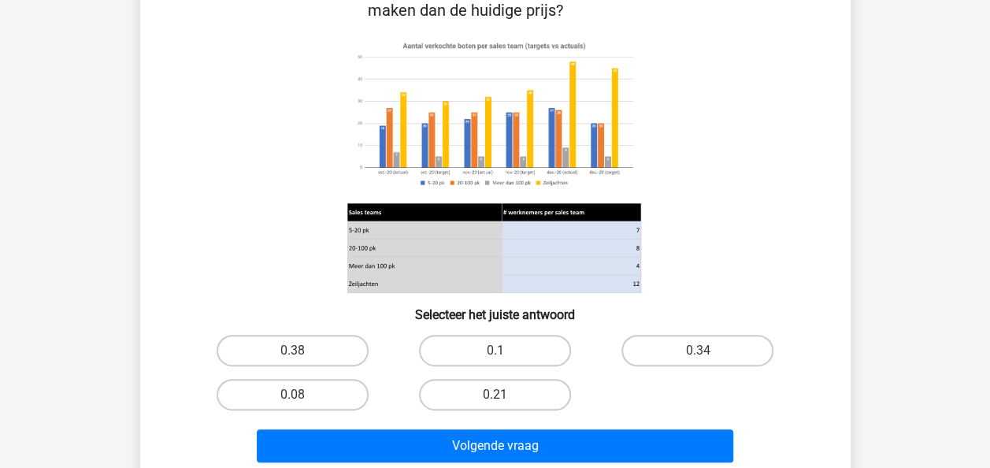
scroll to position [230, 0]
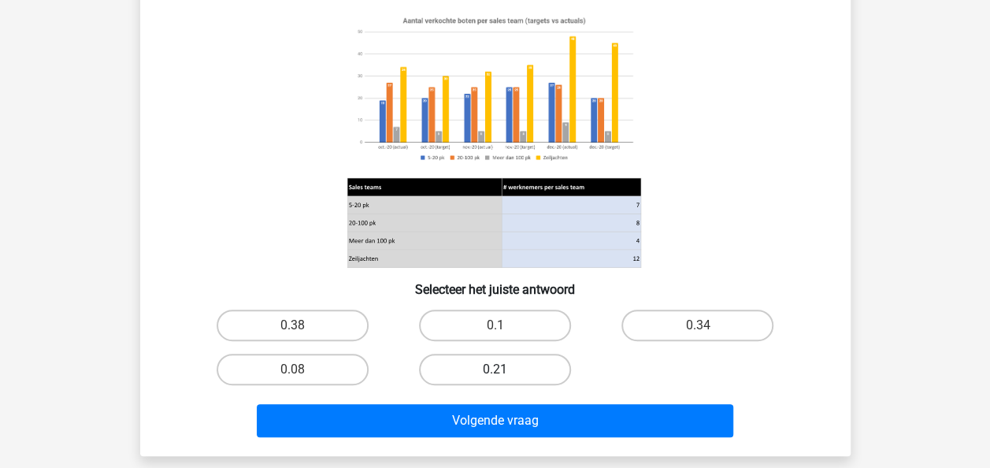
click at [527, 362] on label "0.21" at bounding box center [495, 370] width 152 height 32
click at [505, 369] on input "0.21" at bounding box center [500, 374] width 10 height 10
radio input "true"
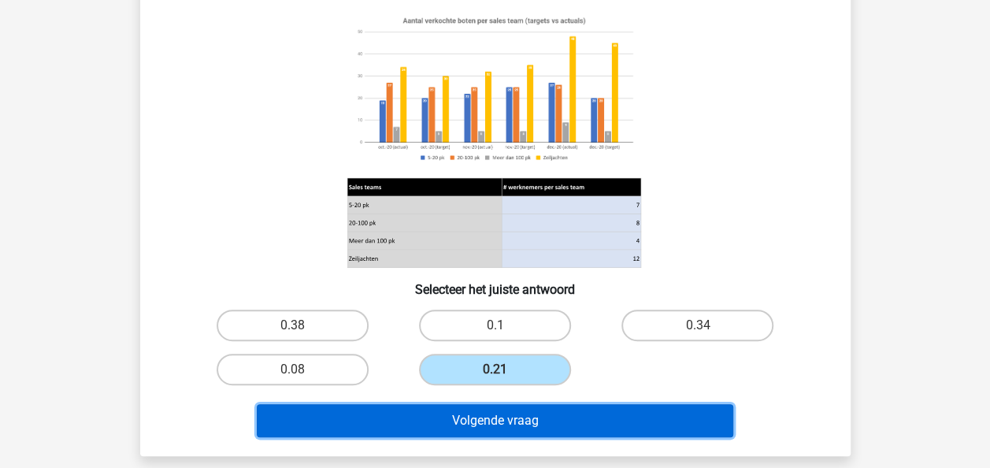
click at [551, 416] on button "Volgende vraag" at bounding box center [495, 420] width 477 height 33
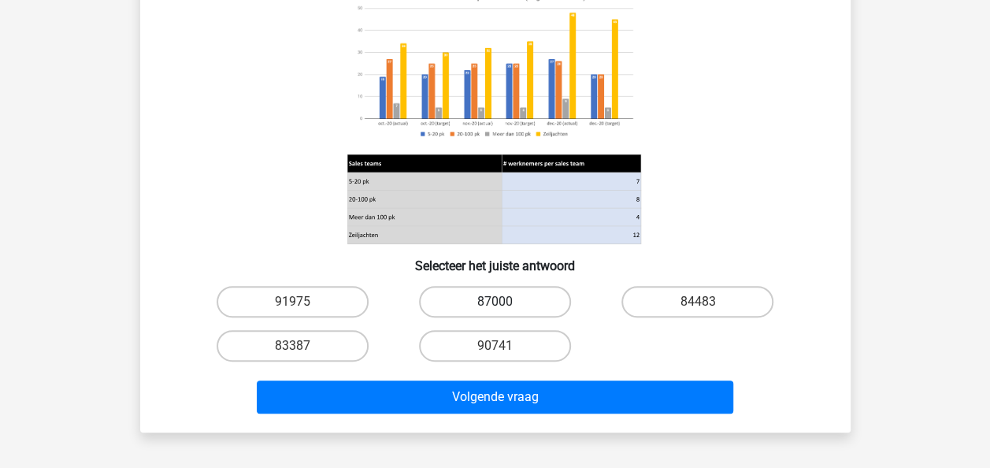
click at [464, 303] on label "87000" at bounding box center [495, 302] width 152 height 32
click at [495, 303] on input "87000" at bounding box center [500, 307] width 10 height 10
radio input "true"
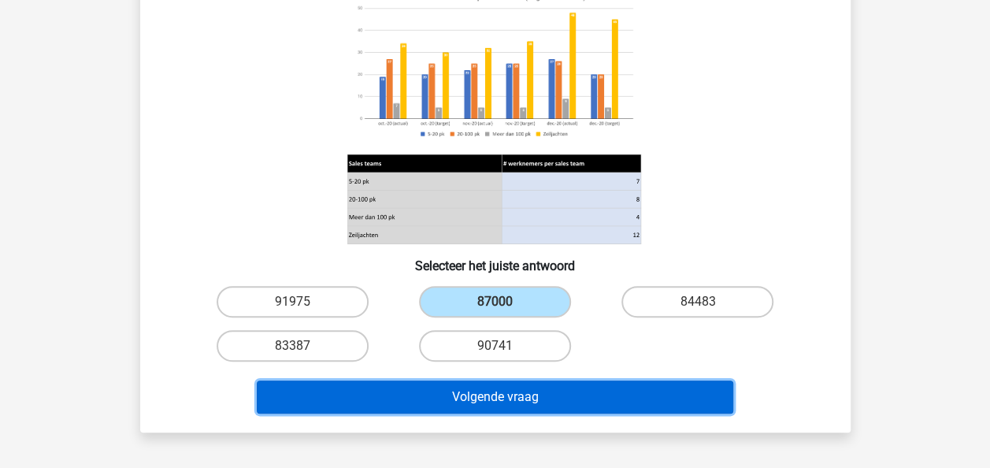
click at [459, 381] on button "Volgende vraag" at bounding box center [495, 397] width 477 height 33
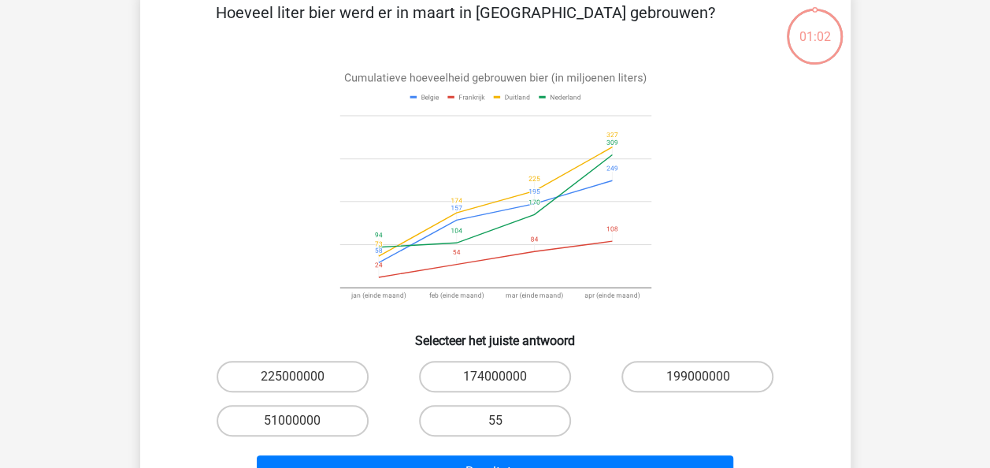
scroll to position [72, 0]
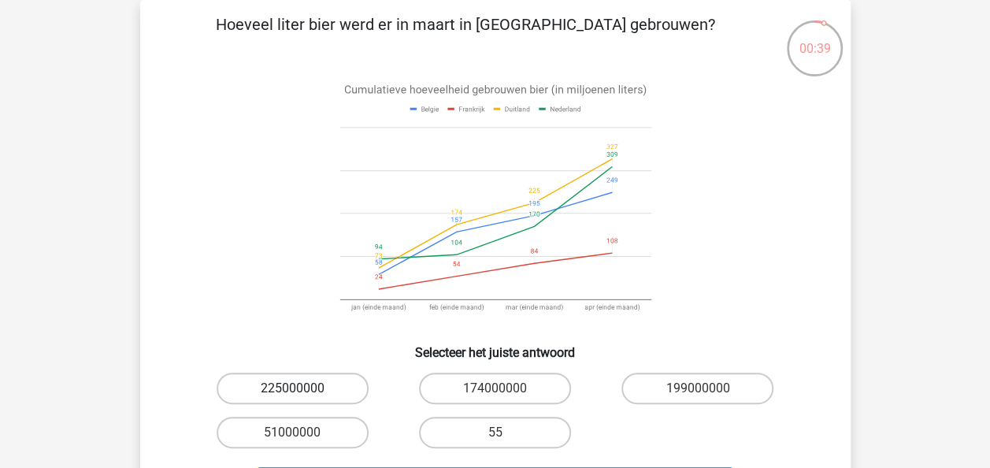
click at [280, 388] on label "225000000" at bounding box center [293, 389] width 152 height 32
click at [292, 388] on input "225000000" at bounding box center [297, 393] width 10 height 10
radio input "true"
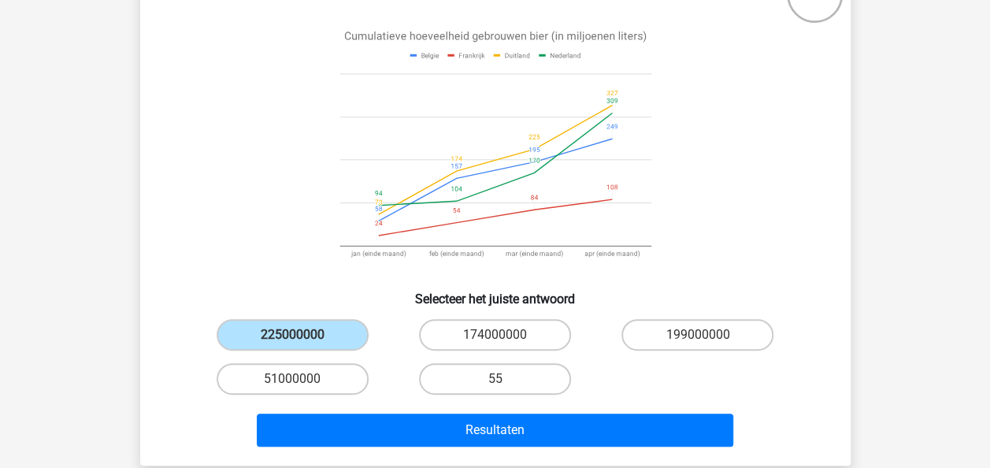
scroll to position [151, 0]
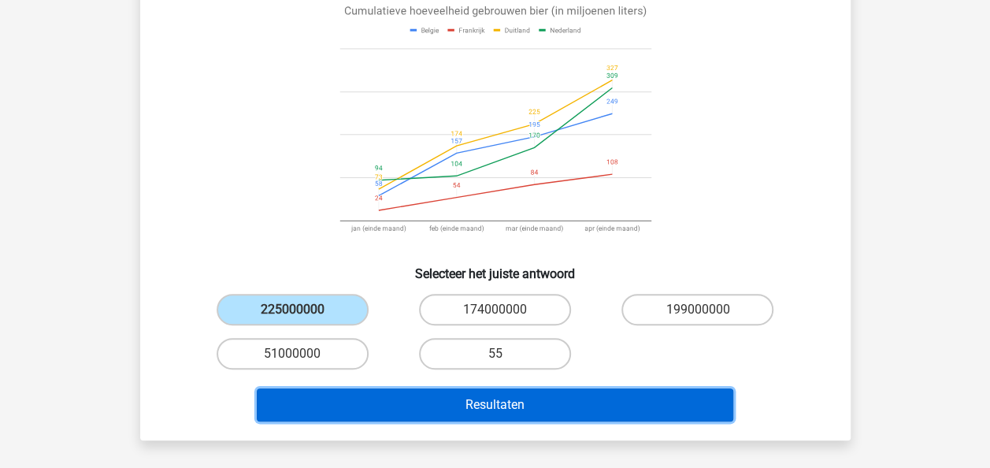
click at [467, 405] on button "Resultaten" at bounding box center [495, 404] width 477 height 33
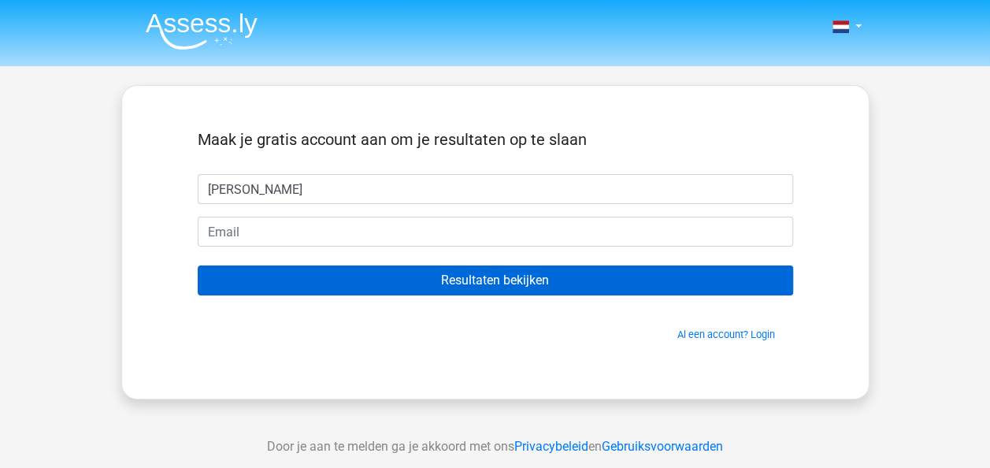
type input "Marije"
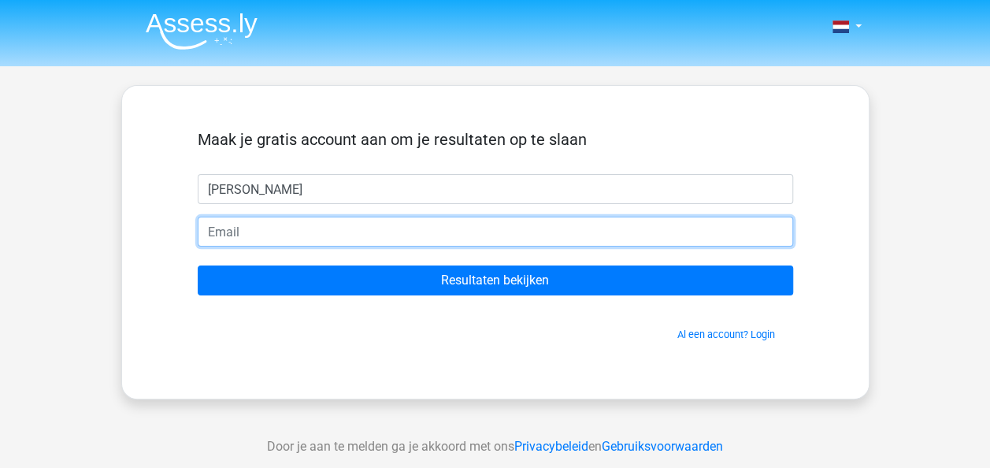
drag, startPoint x: 215, startPoint y: 229, endPoint x: 295, endPoint y: 231, distance: 79.6
click at [215, 229] on input "email" at bounding box center [496, 232] width 596 height 30
type input "[PERSON_NAME][EMAIL_ADDRESS][DOMAIN_NAME]"
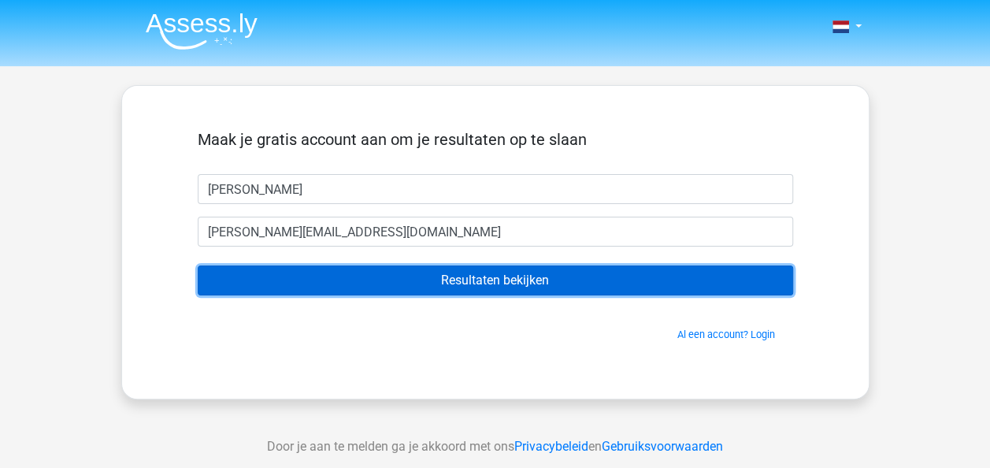
click at [479, 280] on input "Resultaten bekijken" at bounding box center [496, 280] width 596 height 30
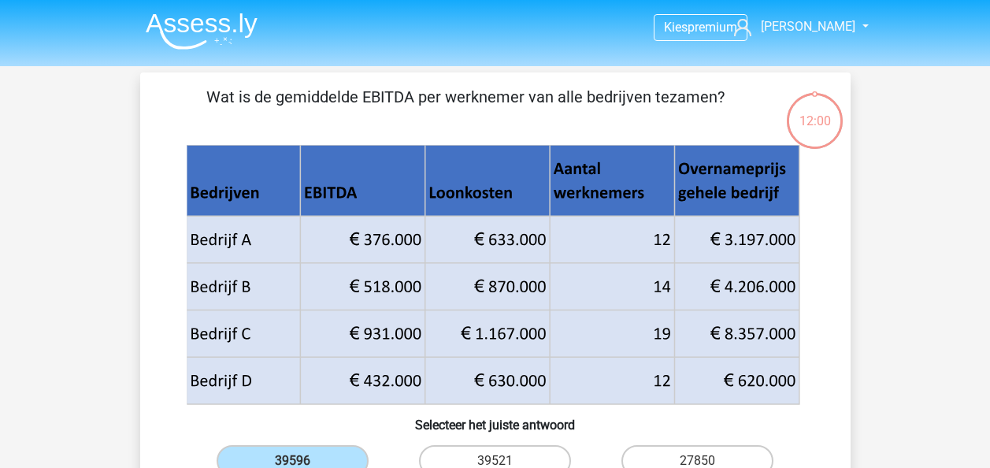
scroll to position [151, 0]
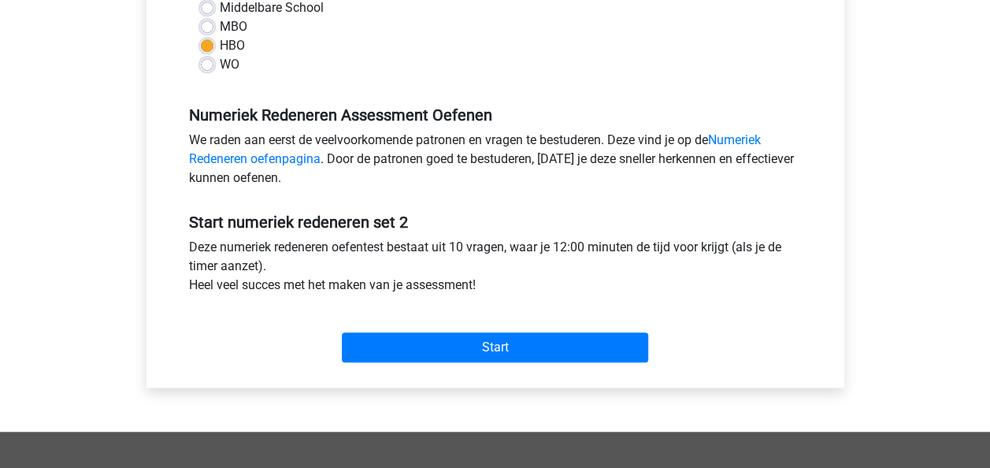
scroll to position [394, 0]
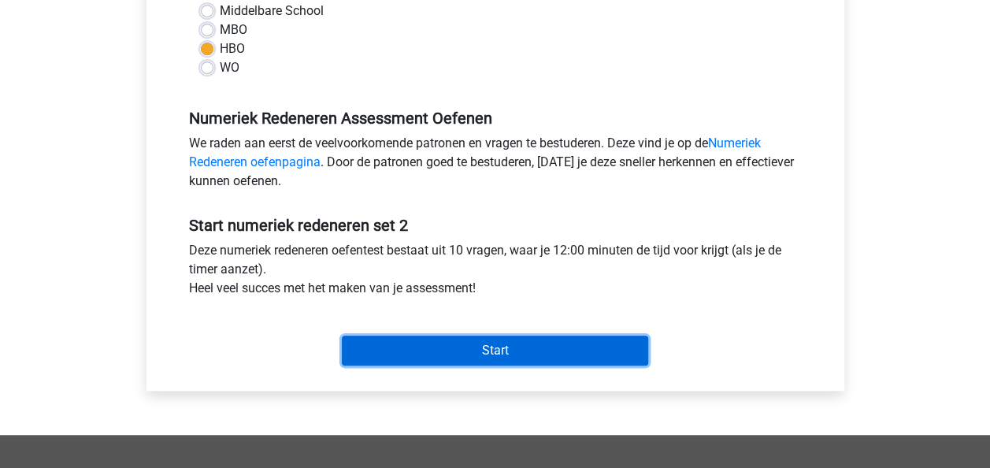
click at [448, 339] on input "Start" at bounding box center [495, 351] width 306 height 30
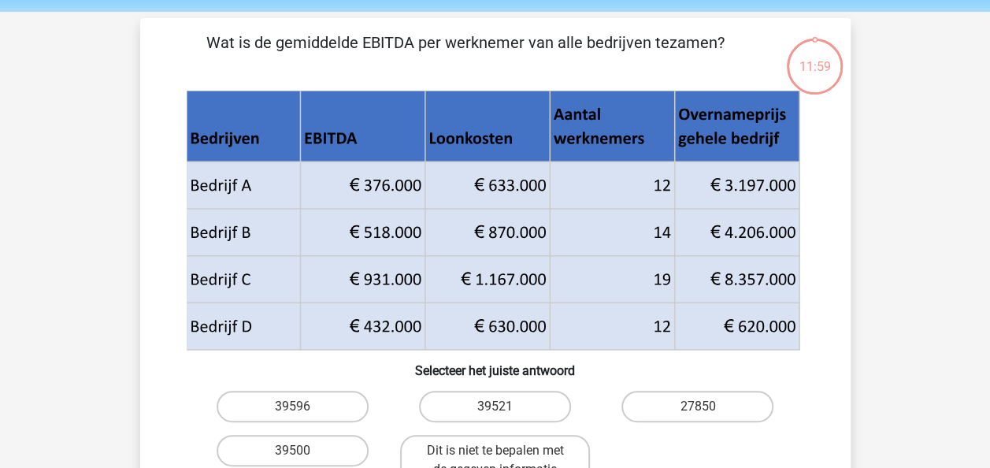
scroll to position [44, 0]
